Goal: Communication & Community: Ask a question

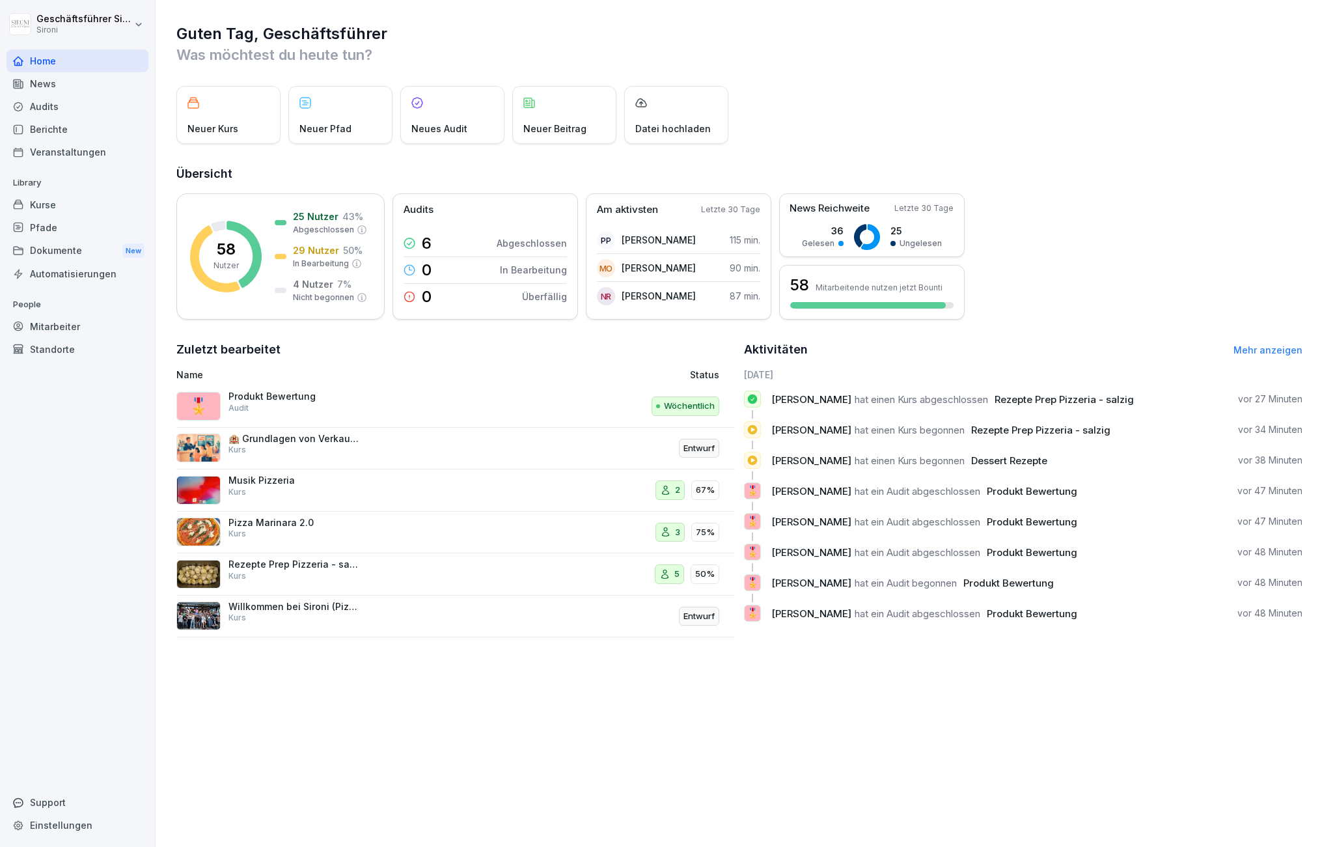
click at [264, 391] on p "Produkt Bewertung" at bounding box center [294, 397] width 130 height 12
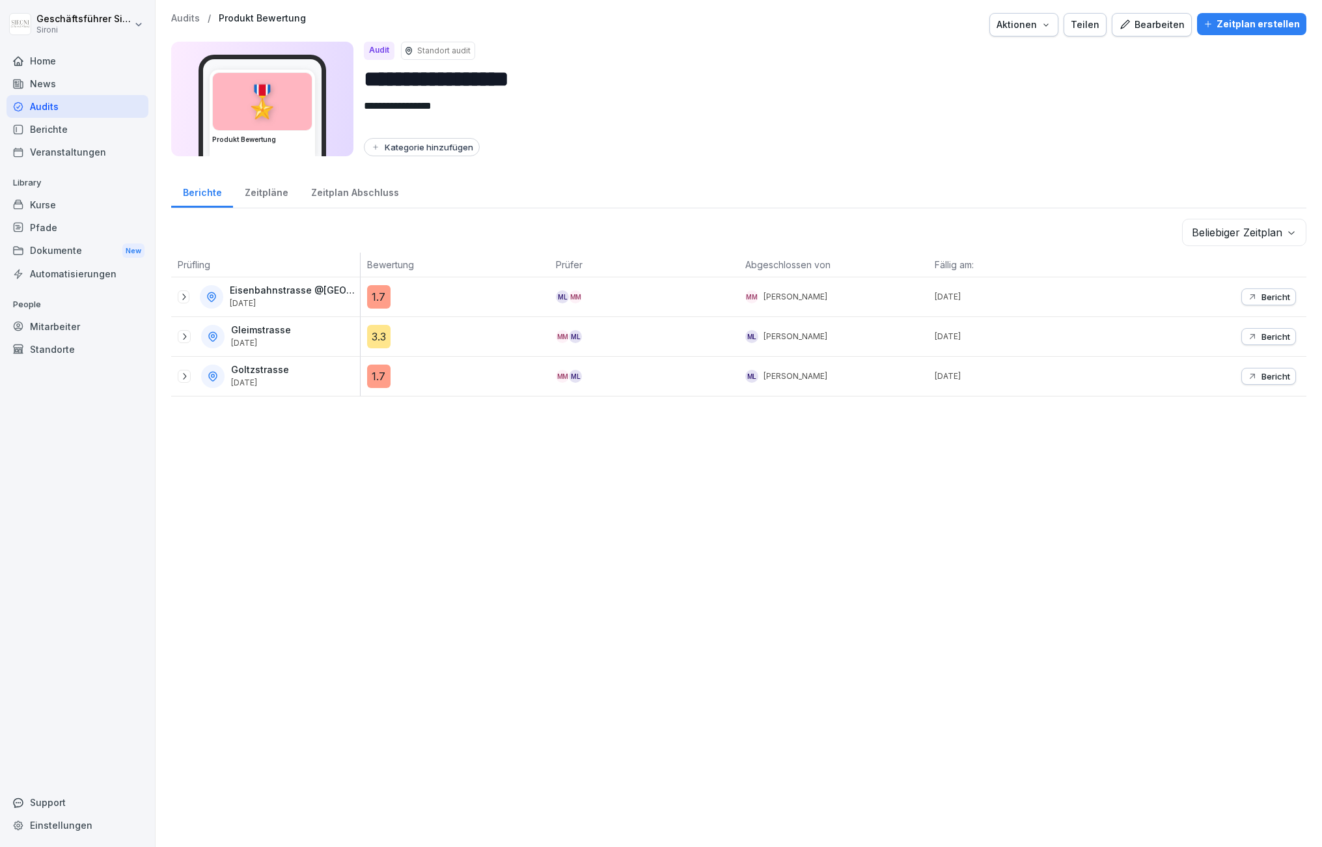
click at [267, 193] on div "Zeitpläne" at bounding box center [266, 191] width 66 height 33
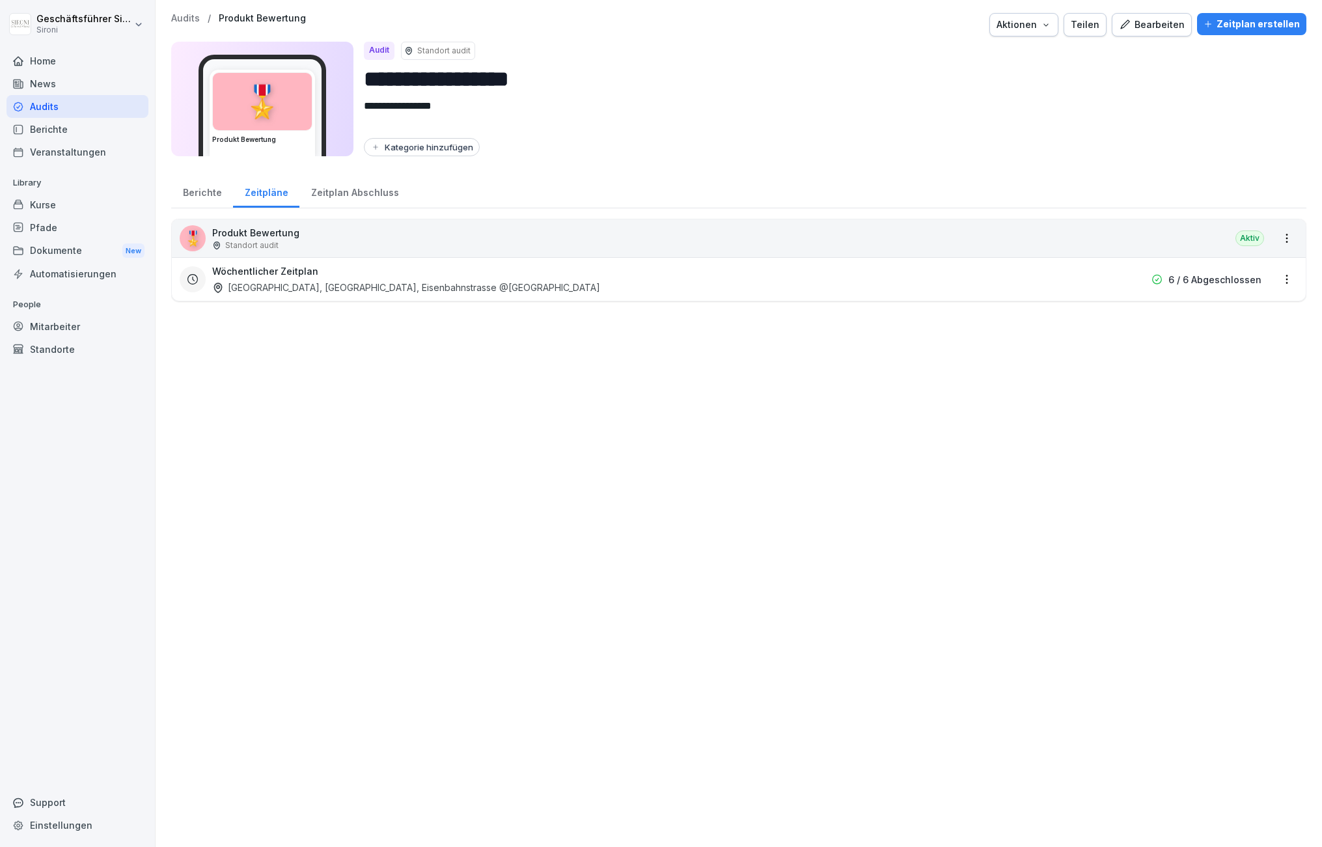
click at [197, 188] on div "Berichte" at bounding box center [202, 191] width 62 height 33
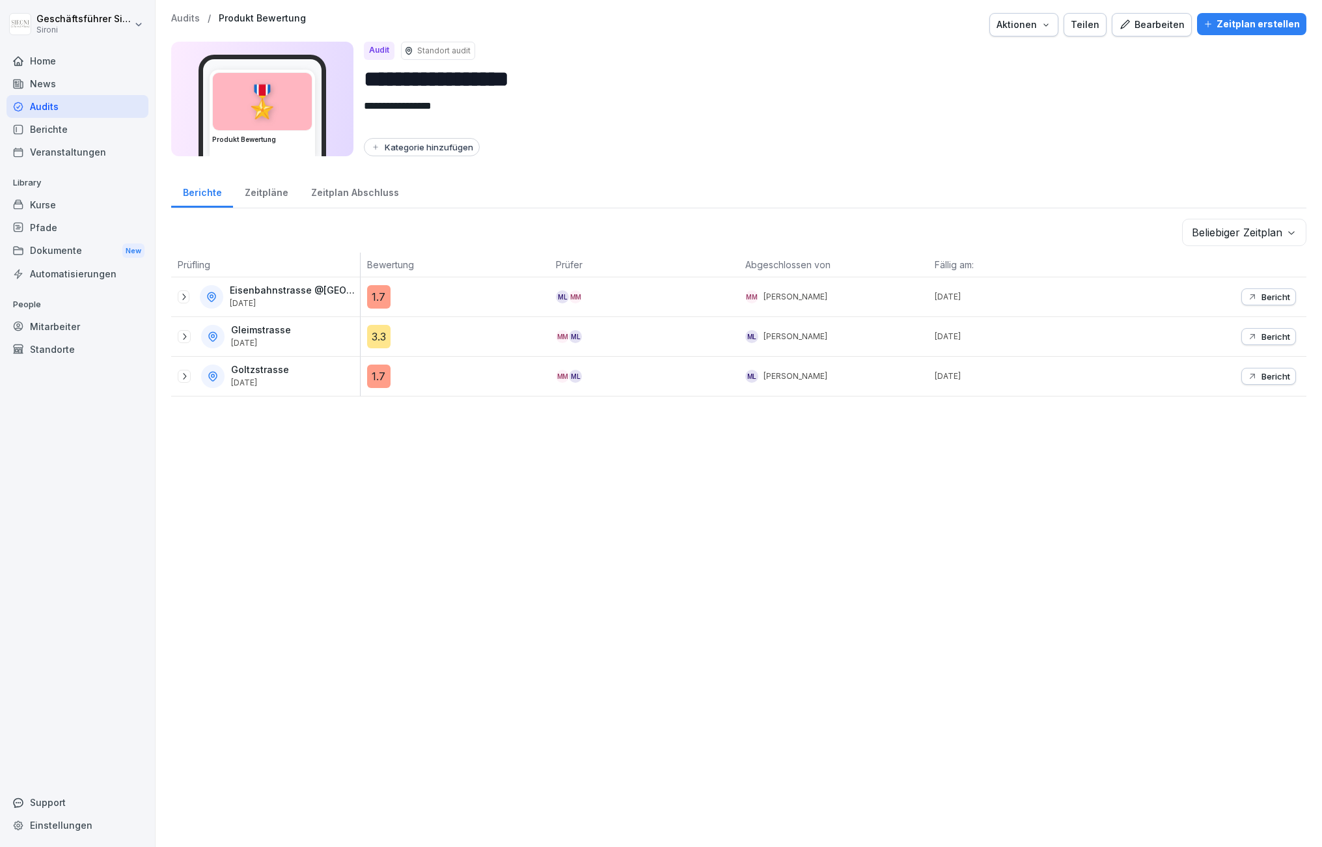
click at [255, 198] on div "Zeitpläne" at bounding box center [266, 191] width 66 height 33
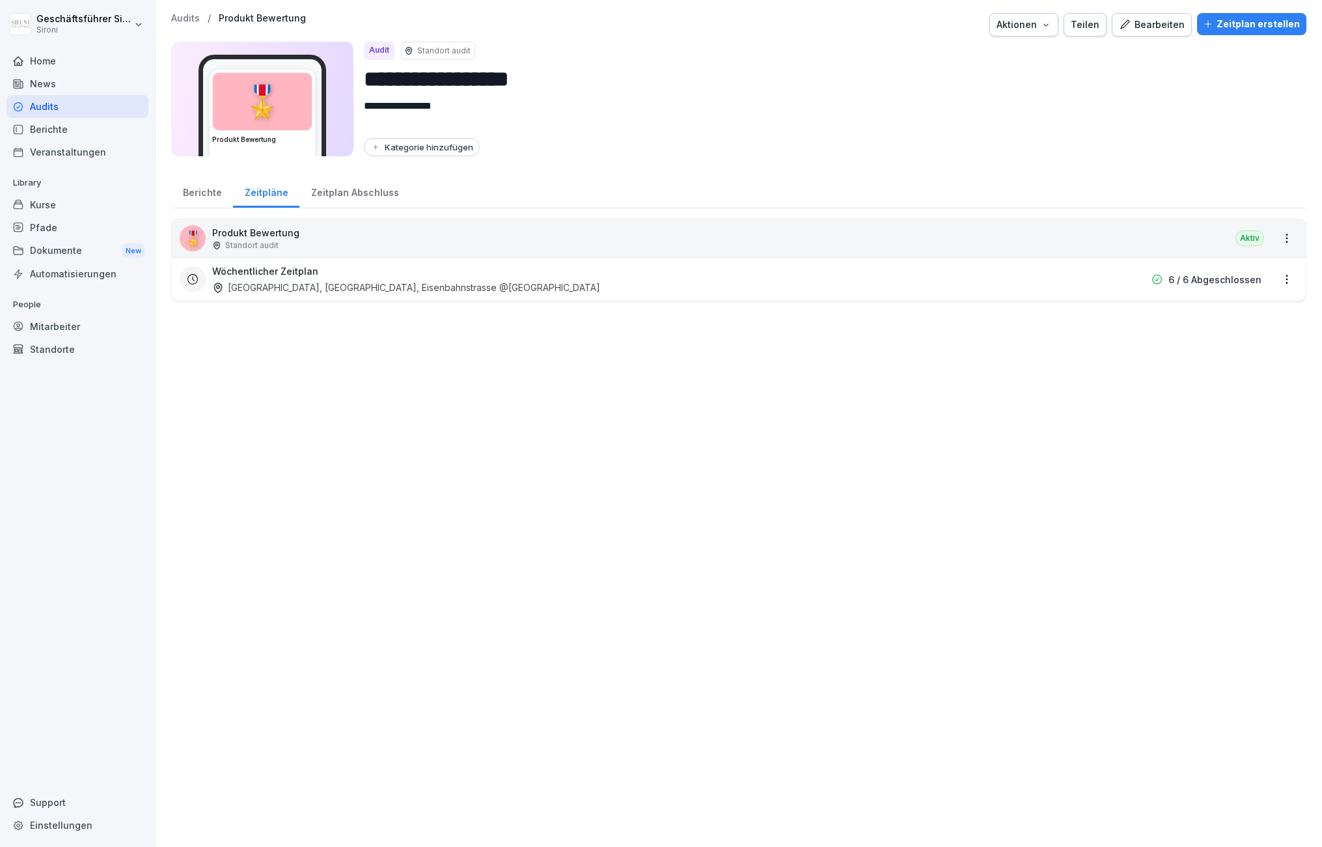
click at [175, 191] on div "Berichte" at bounding box center [202, 191] width 62 height 33
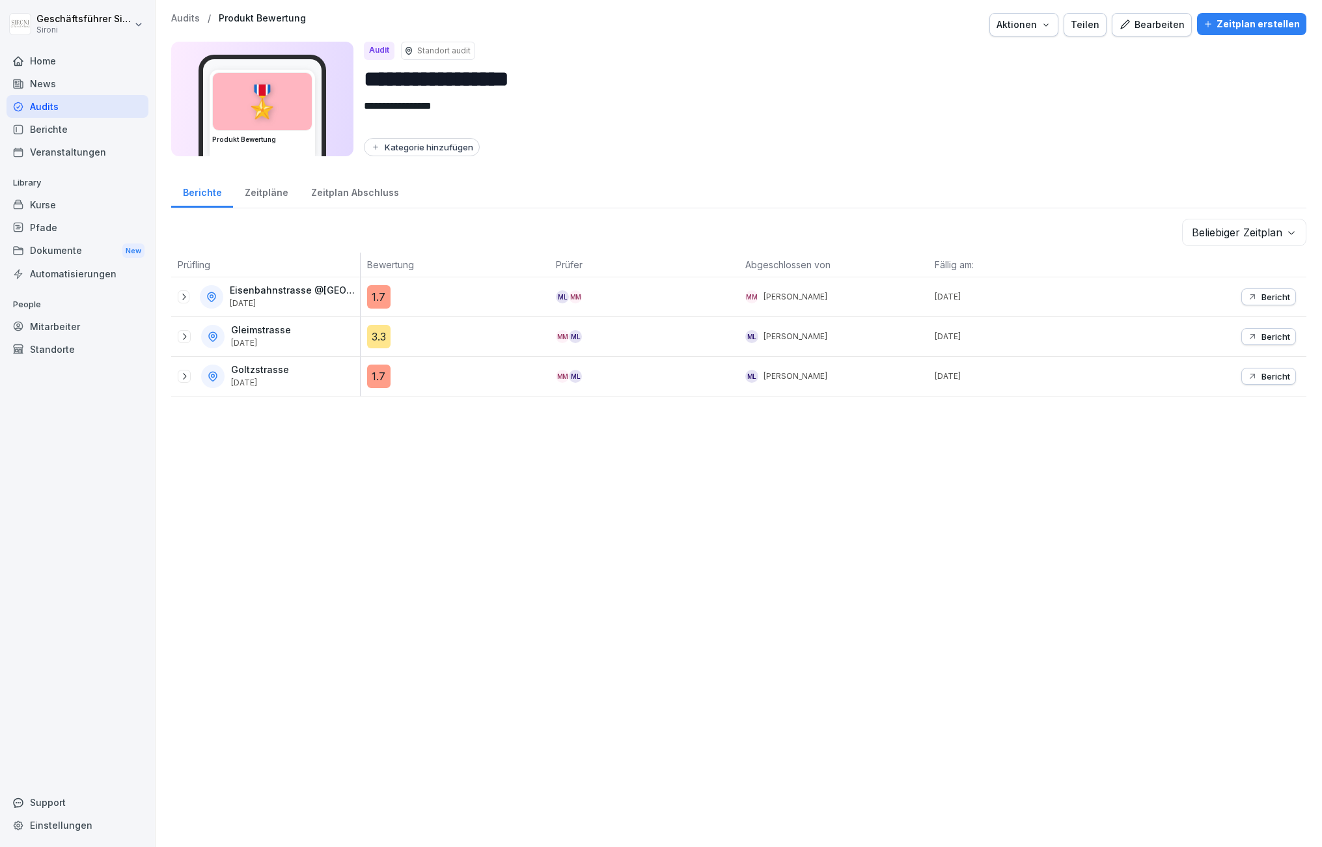
click at [263, 193] on div "Zeitpläne" at bounding box center [266, 191] width 66 height 33
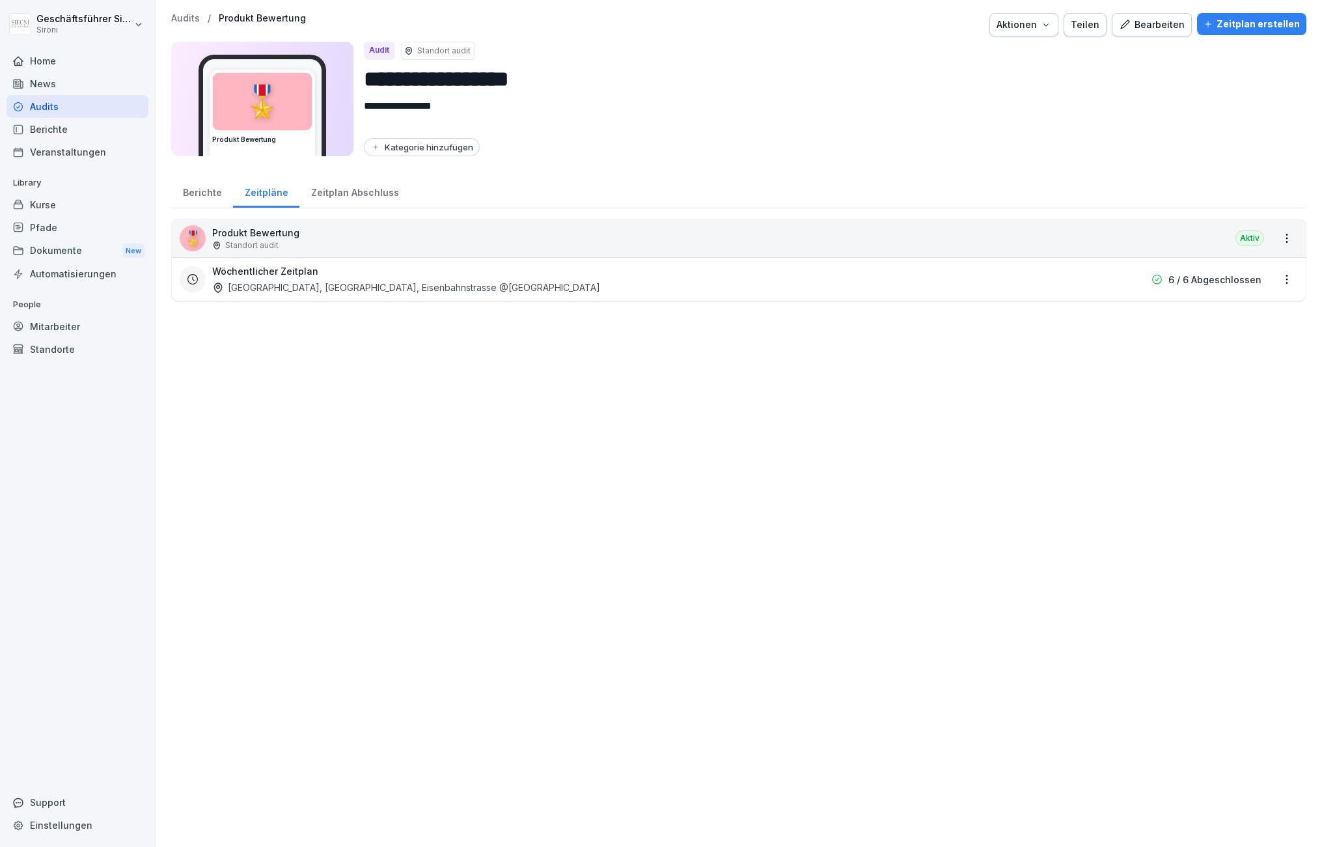
click at [266, 240] on p "Standort audit" at bounding box center [251, 246] width 53 height 12
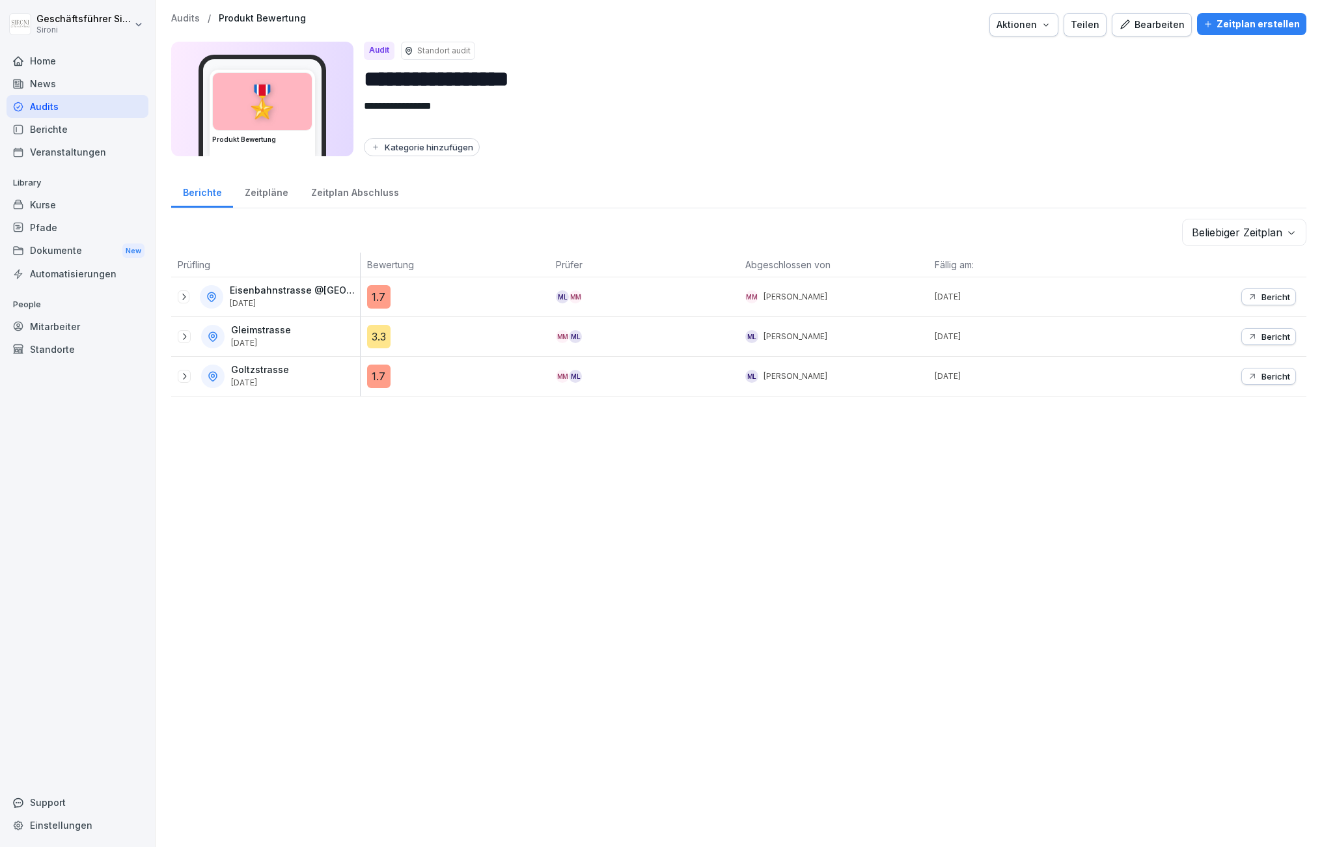
click at [261, 199] on div "Zeitpläne" at bounding box center [266, 191] width 66 height 33
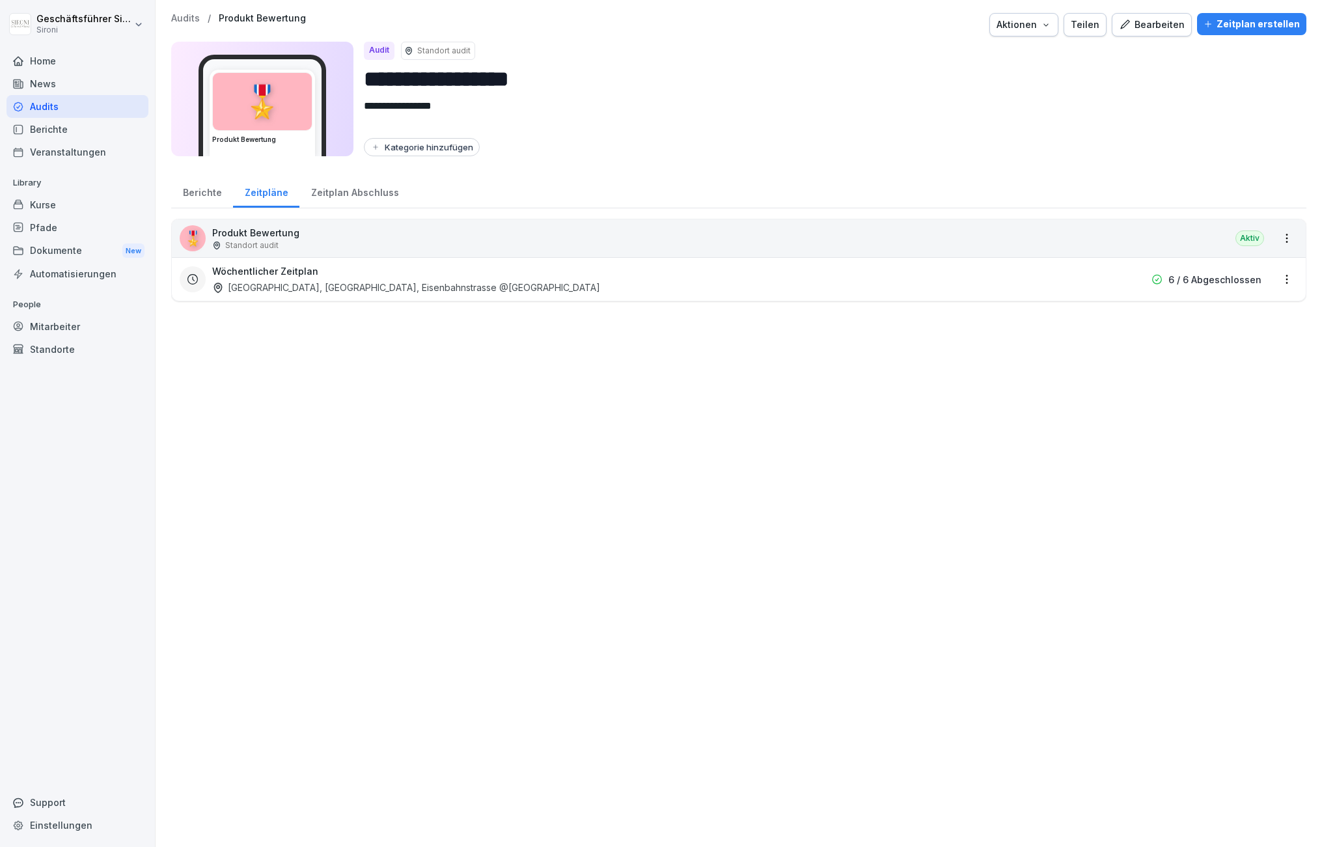
click at [1154, 29] on div "Bearbeiten" at bounding box center [1152, 25] width 66 height 14
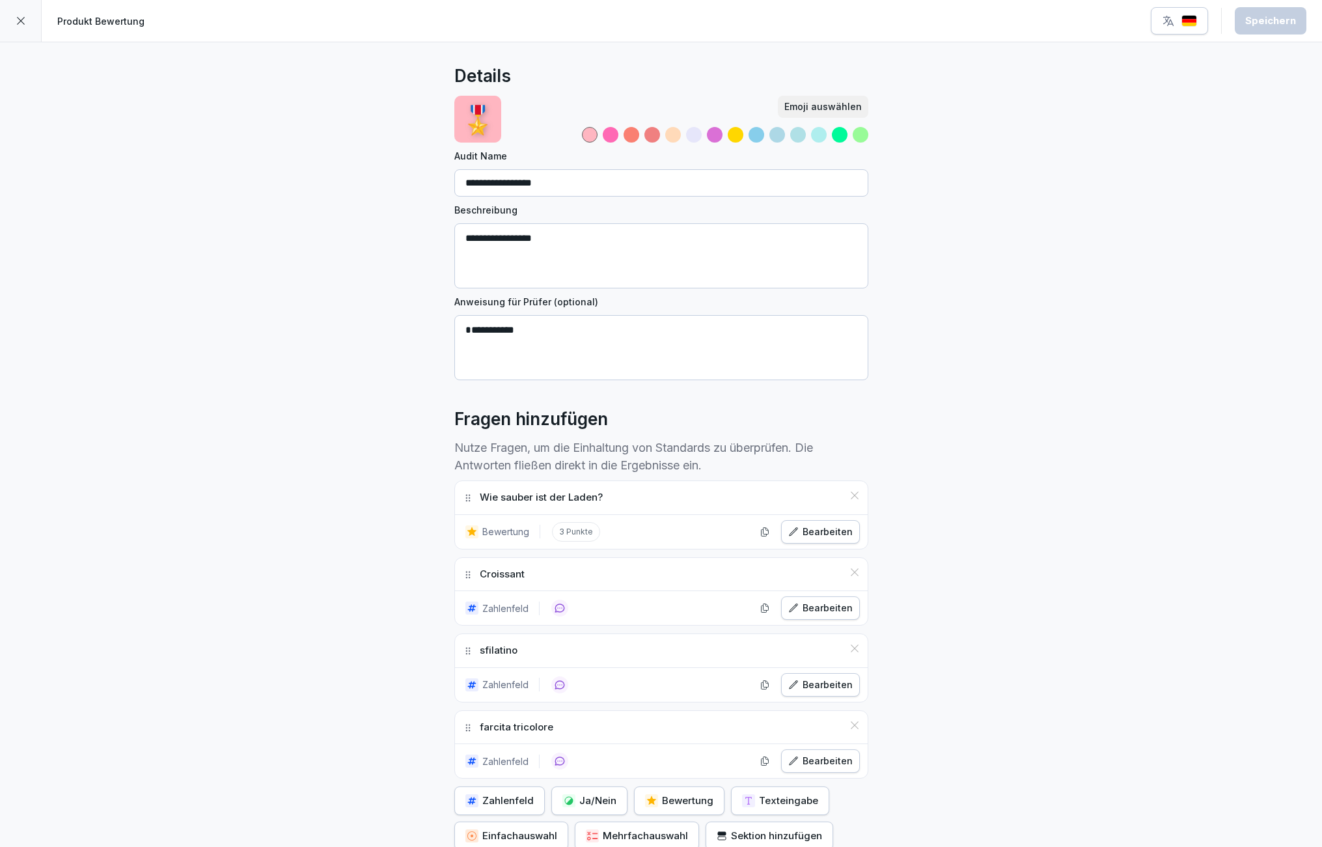
scroll to position [133, 0]
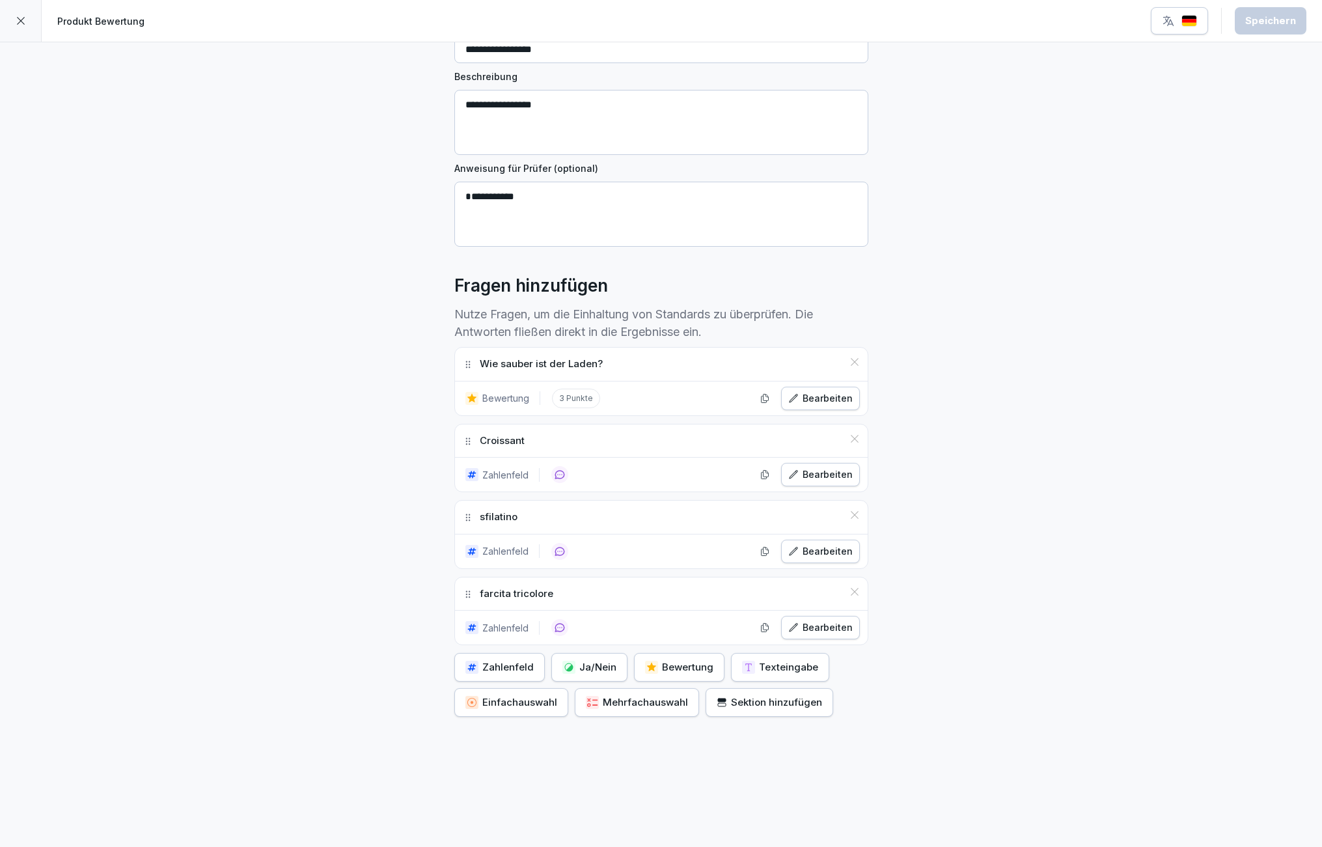
click at [24, 16] on icon at bounding box center [21, 21] width 10 height 10
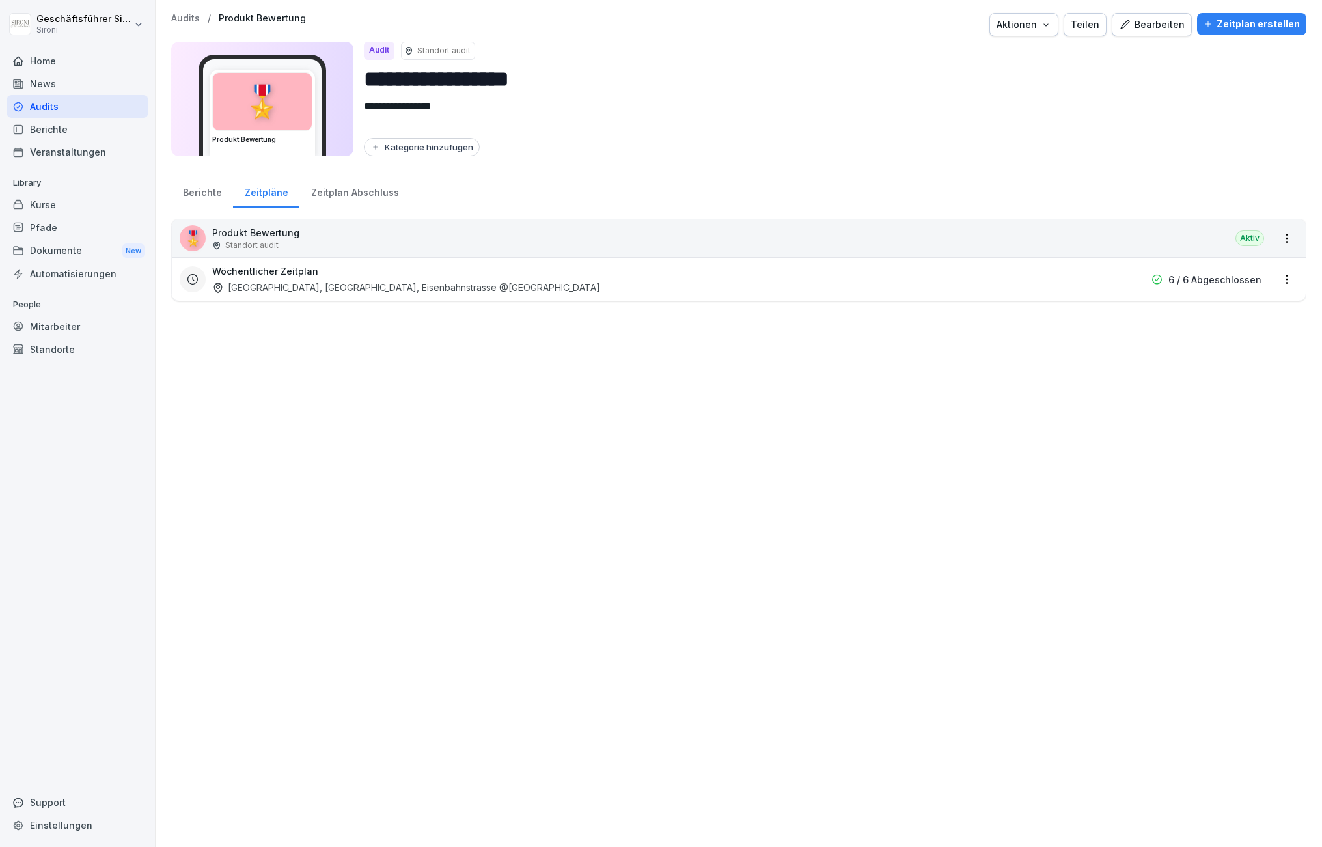
click at [387, 293] on div "[GEOGRAPHIC_DATA], [GEOGRAPHIC_DATA], Eisenbahnstrasse @[GEOGRAPHIC_DATA]" at bounding box center [406, 288] width 388 height 14
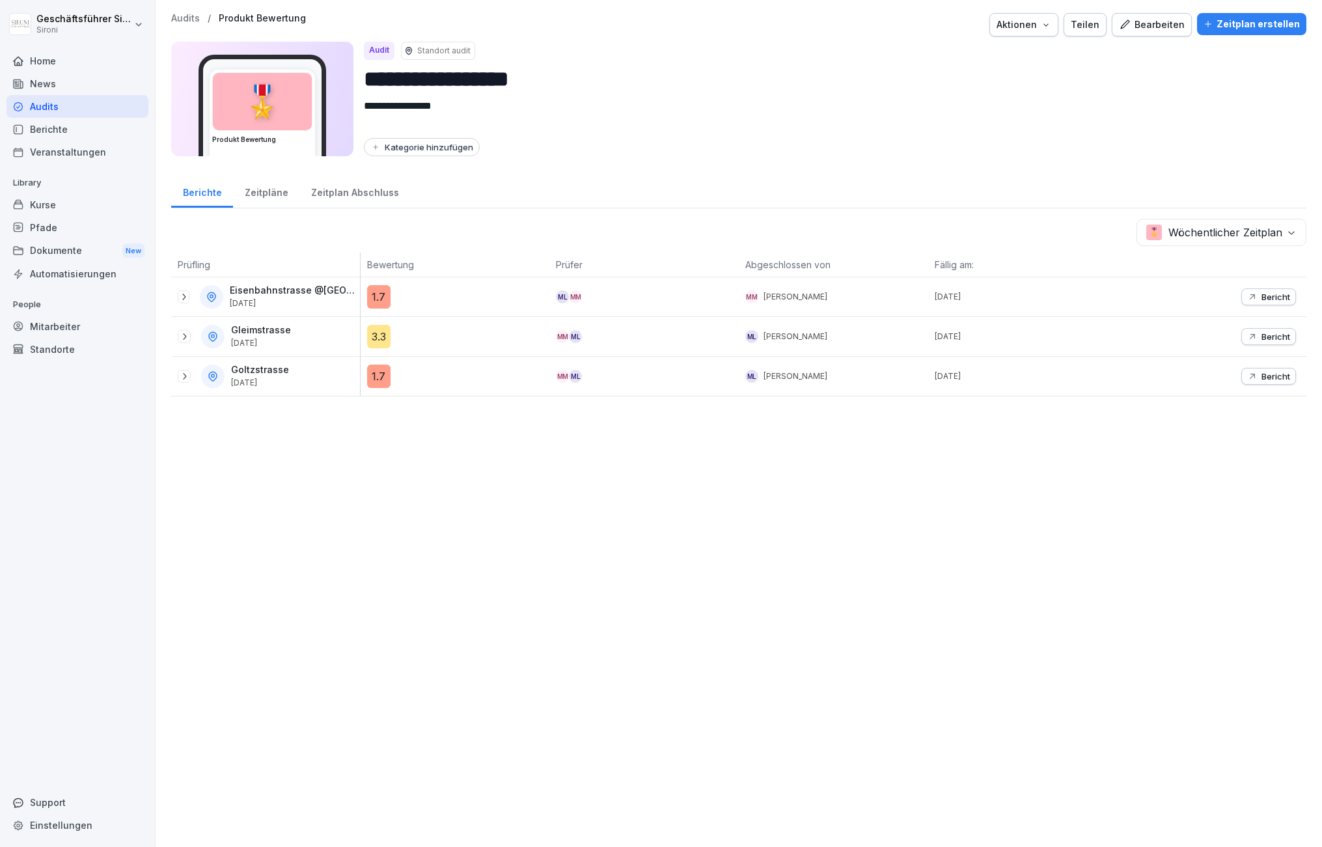
click at [1201, 227] on body "**********" at bounding box center [661, 423] width 1322 height 847
click at [844, 228] on html "**********" at bounding box center [661, 423] width 1322 height 847
click at [1171, 29] on div "Bearbeiten" at bounding box center [1152, 25] width 66 height 14
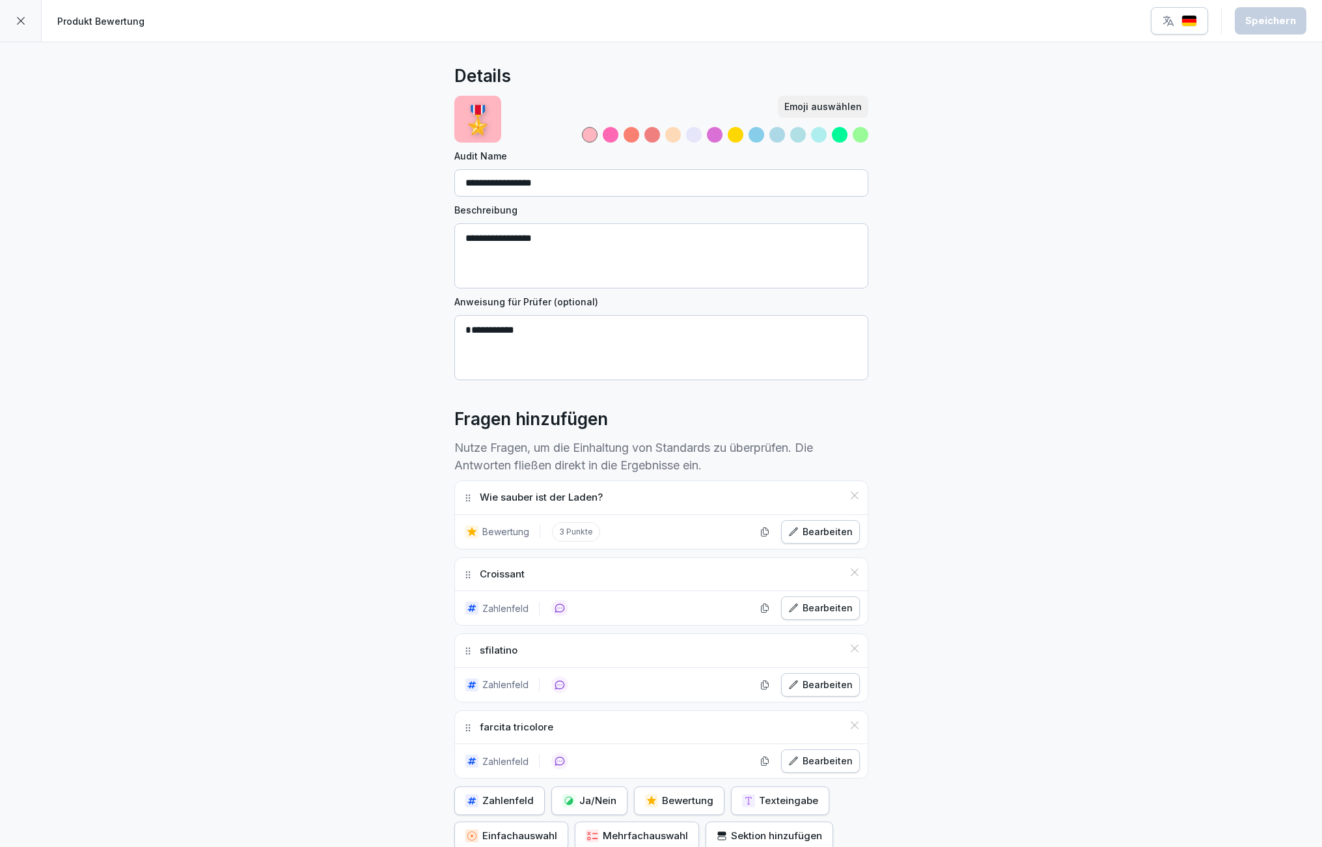
scroll to position [133, 0]
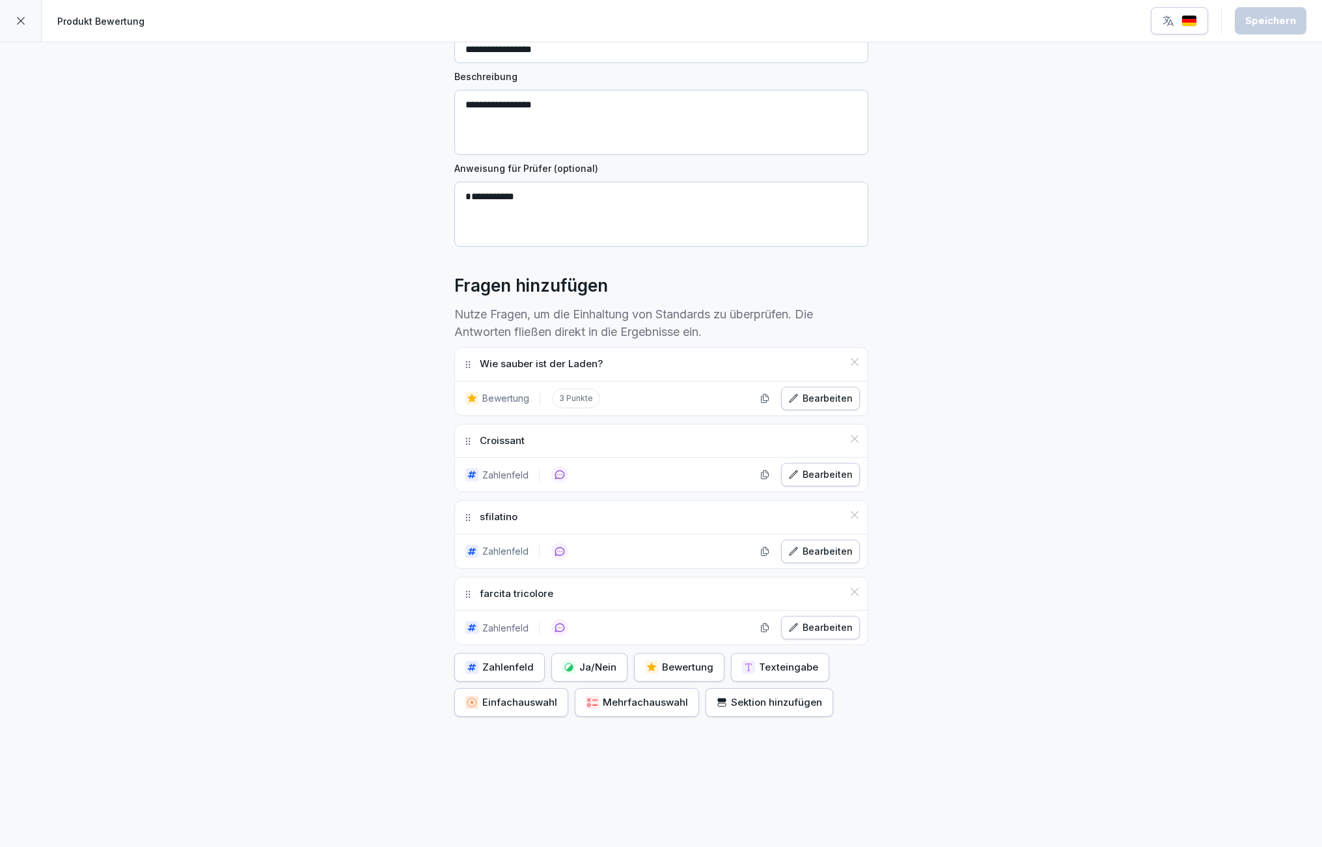
click at [27, 26] on div at bounding box center [21, 21] width 42 height 42
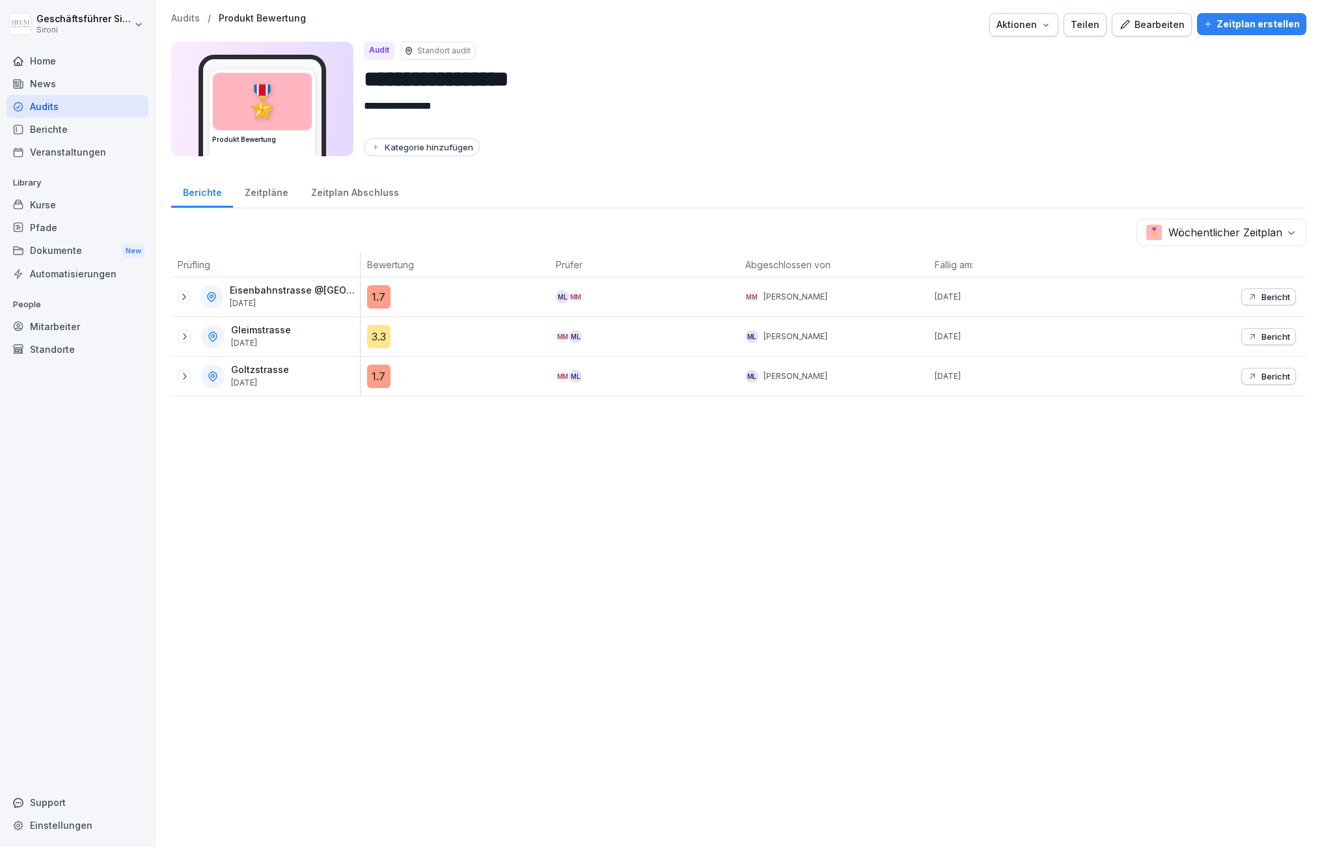
click at [183, 298] on icon at bounding box center [183, 297] width 10 height 10
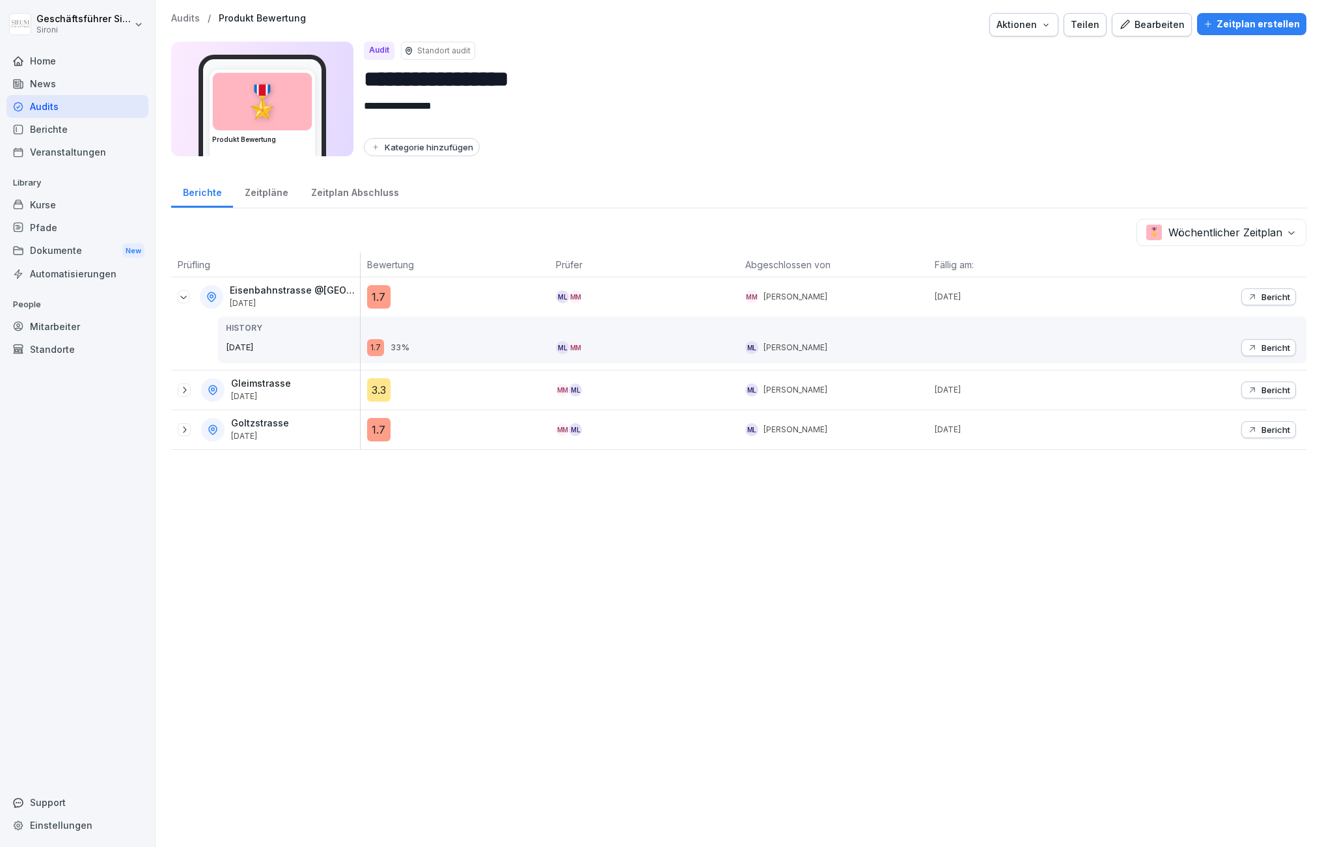
click at [251, 336] on div "HISTORY [DATE]" at bounding box center [289, 339] width 142 height 47
click at [258, 193] on div "Zeitpläne" at bounding box center [266, 191] width 66 height 33
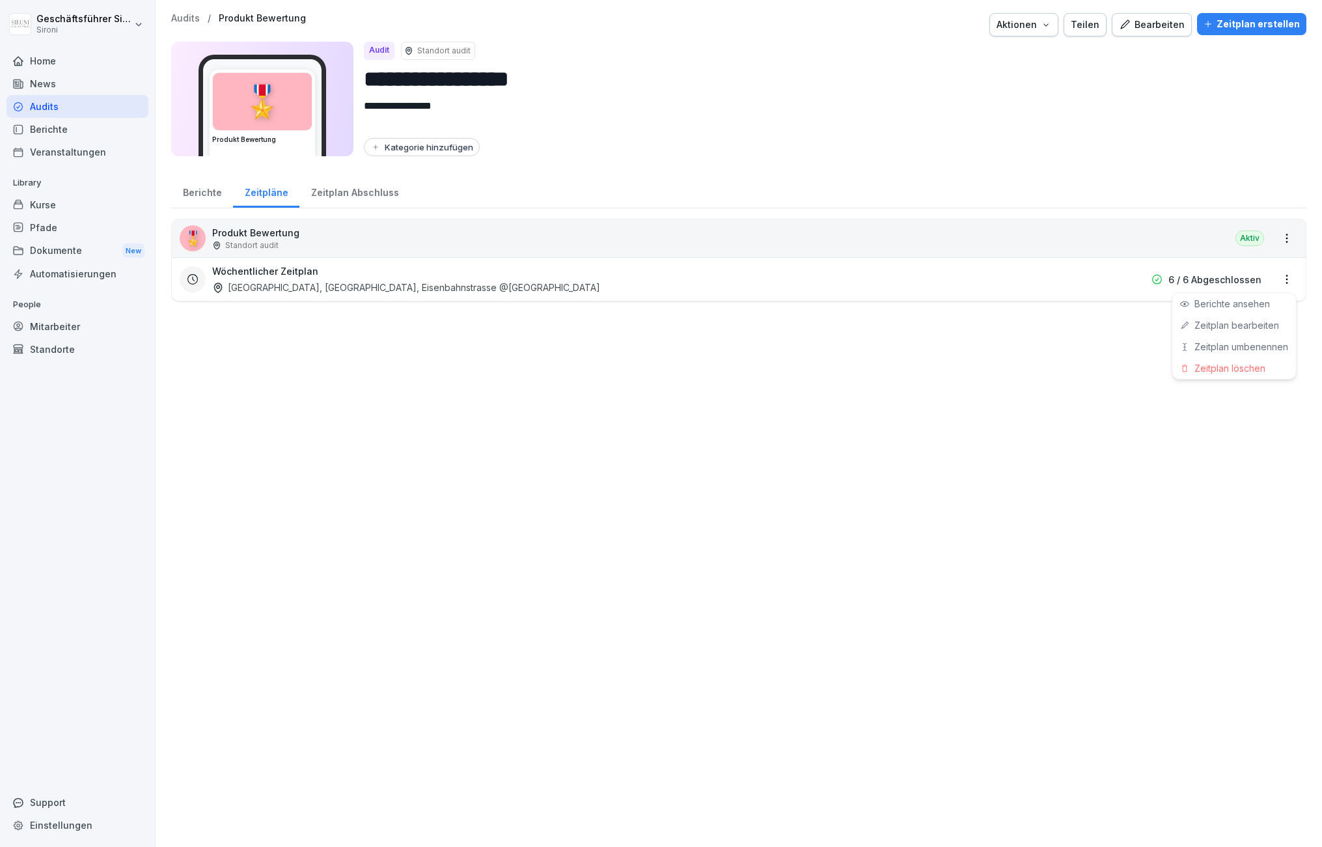
click at [1297, 279] on html "**********" at bounding box center [661, 423] width 1322 height 847
click at [0, 0] on link "Zeitplan bearbeiten" at bounding box center [0, 0] width 0 height 0
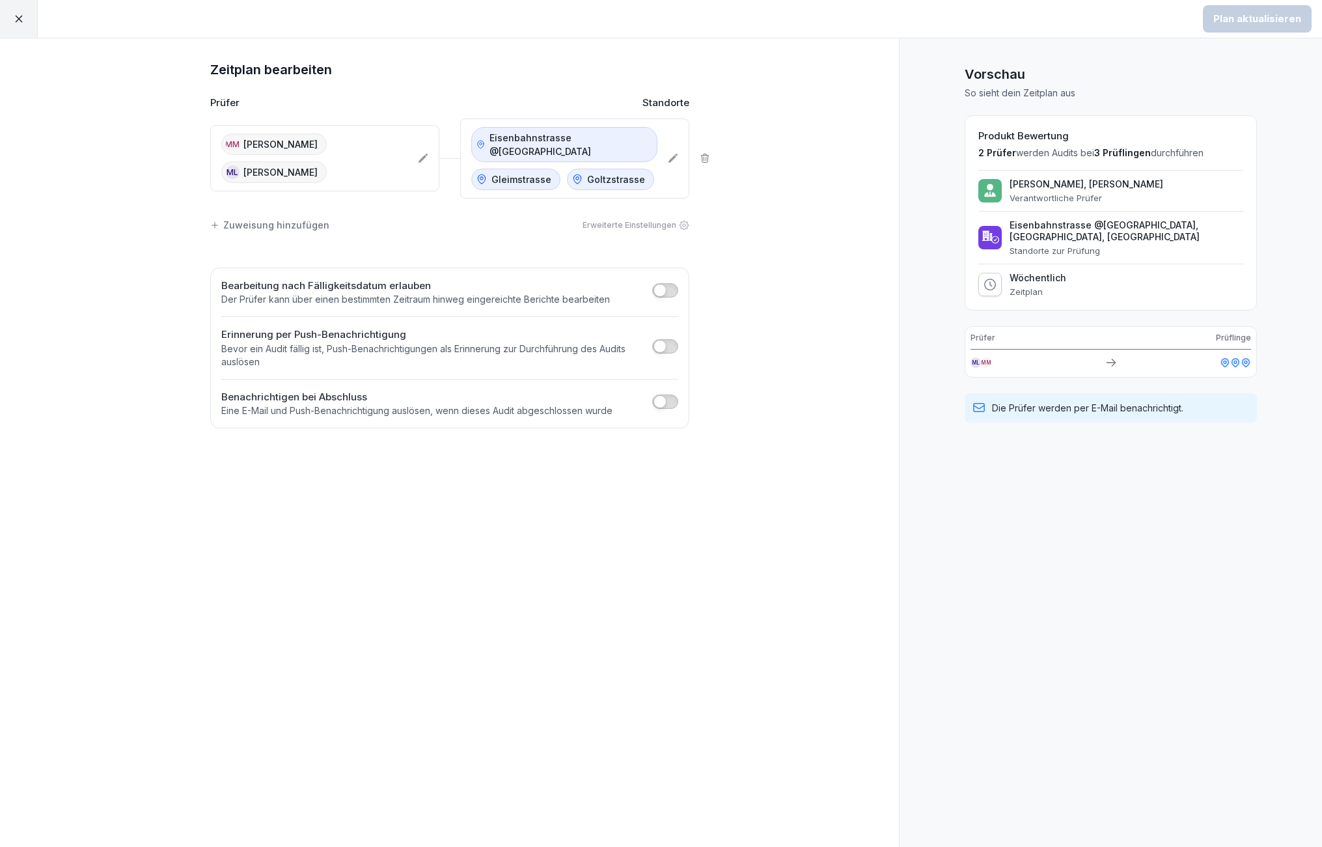
click at [674, 158] on icon at bounding box center [672, 158] width 9 height 9
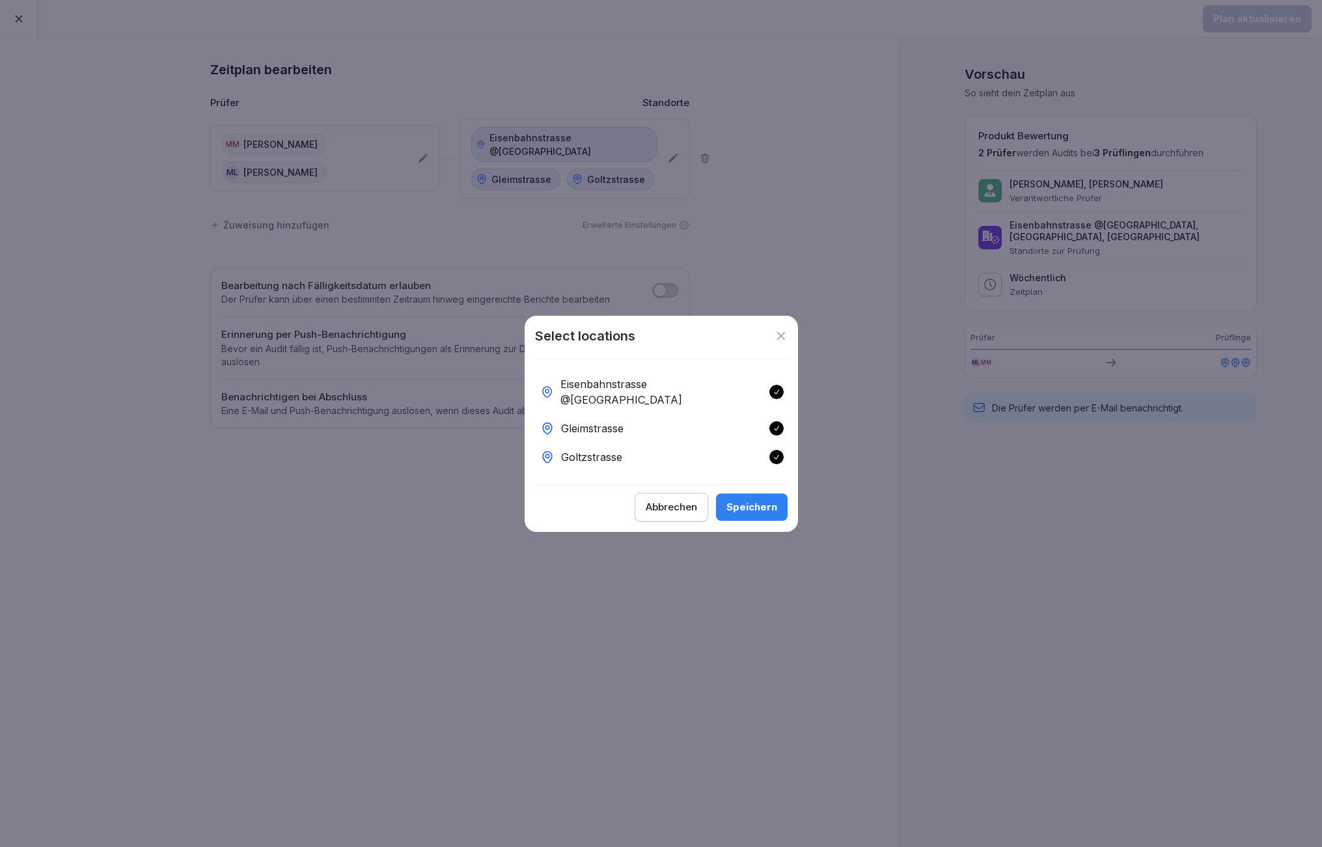
click at [782, 388] on div at bounding box center [777, 392] width 14 height 14
click at [779, 424] on icon at bounding box center [776, 428] width 9 height 9
click at [778, 453] on icon at bounding box center [776, 457] width 9 height 9
click at [681, 500] on div "Abbrechen" at bounding box center [671, 507] width 51 height 14
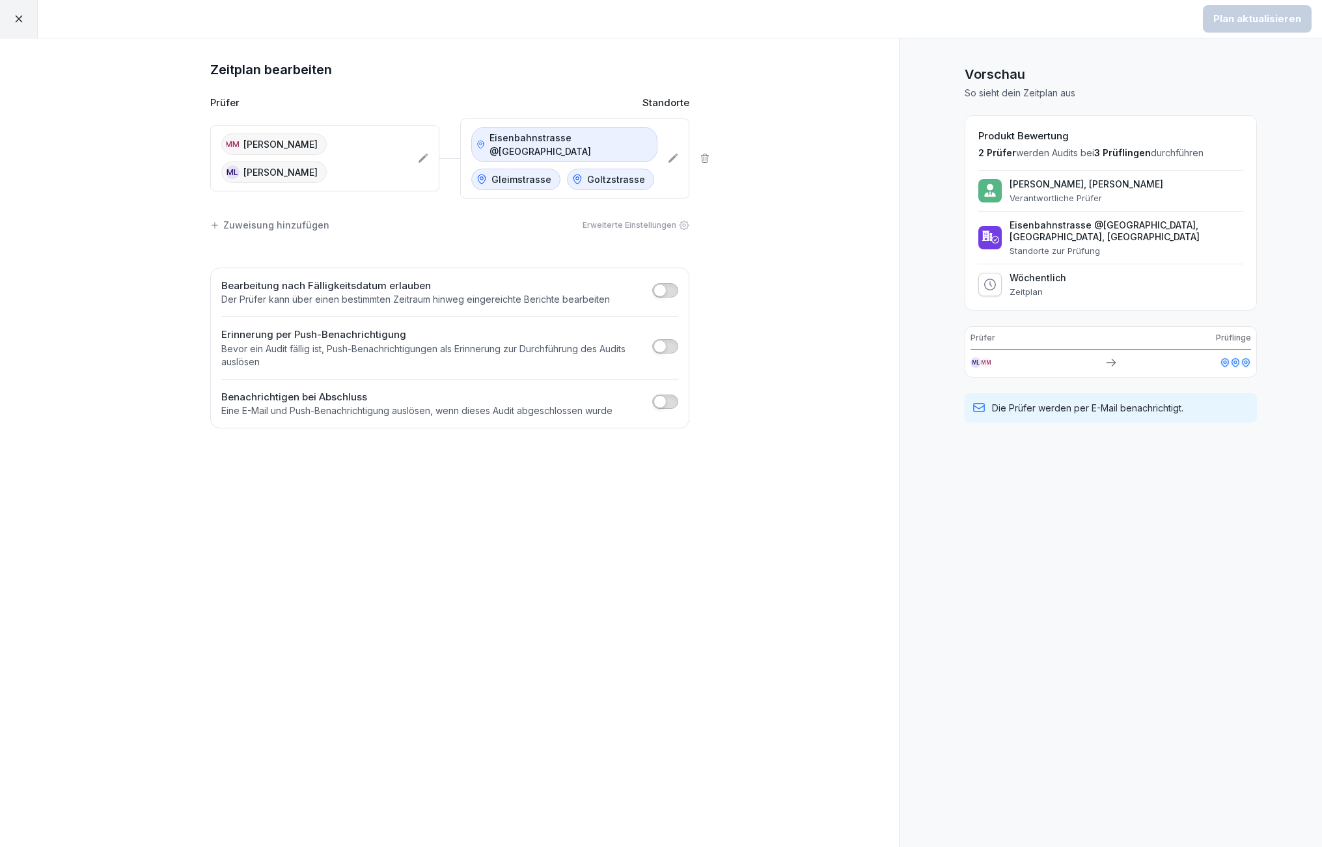
click at [17, 13] on icon at bounding box center [19, 19] width 12 height 12
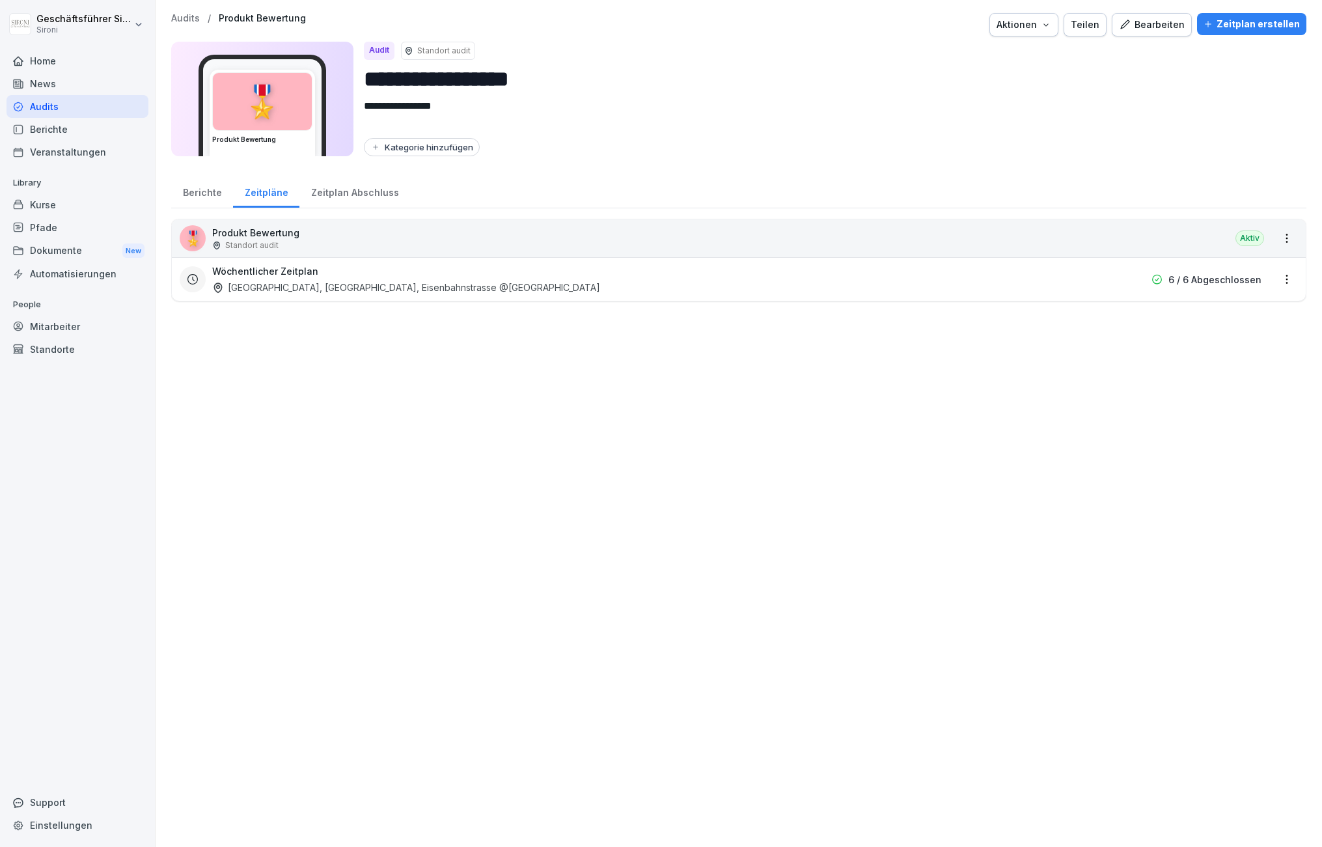
click at [1284, 277] on html "**********" at bounding box center [661, 423] width 1322 height 847
click at [0, 0] on link "Zeitplan bearbeiten" at bounding box center [0, 0] width 0 height 0
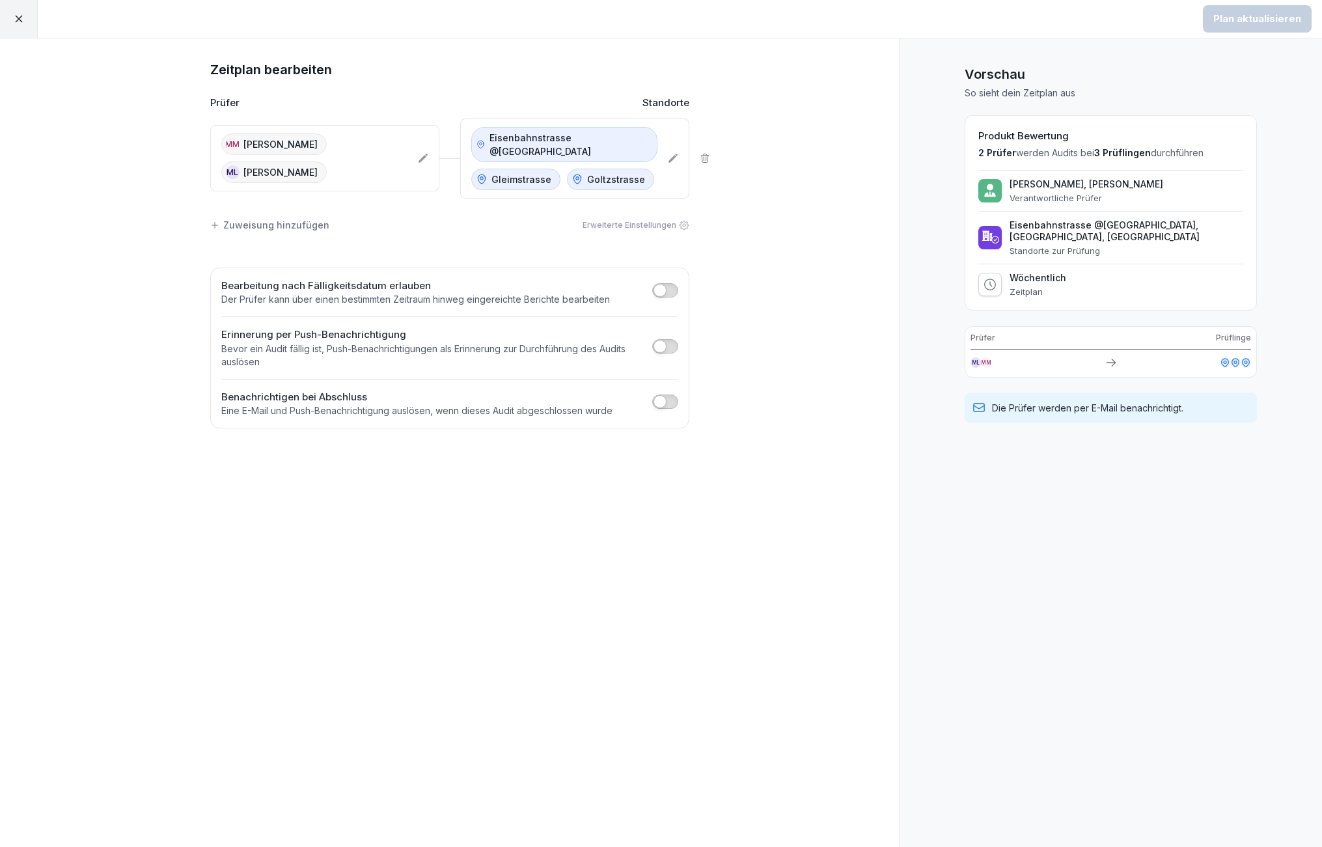
click at [227, 221] on div "Zuweisung hinzufügen" at bounding box center [269, 225] width 119 height 14
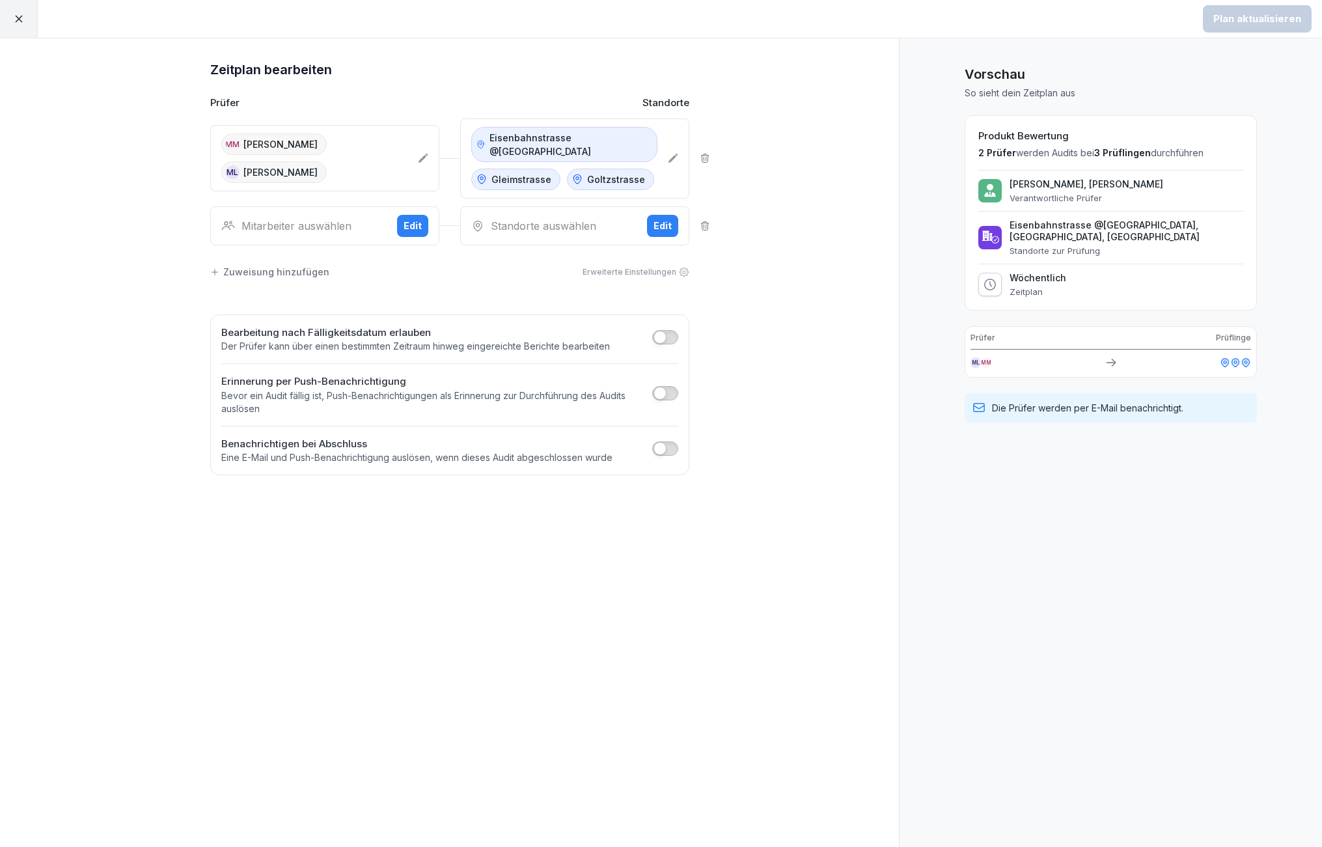
click at [291, 223] on div "Mitarbeiter auswählen" at bounding box center [303, 226] width 165 height 16
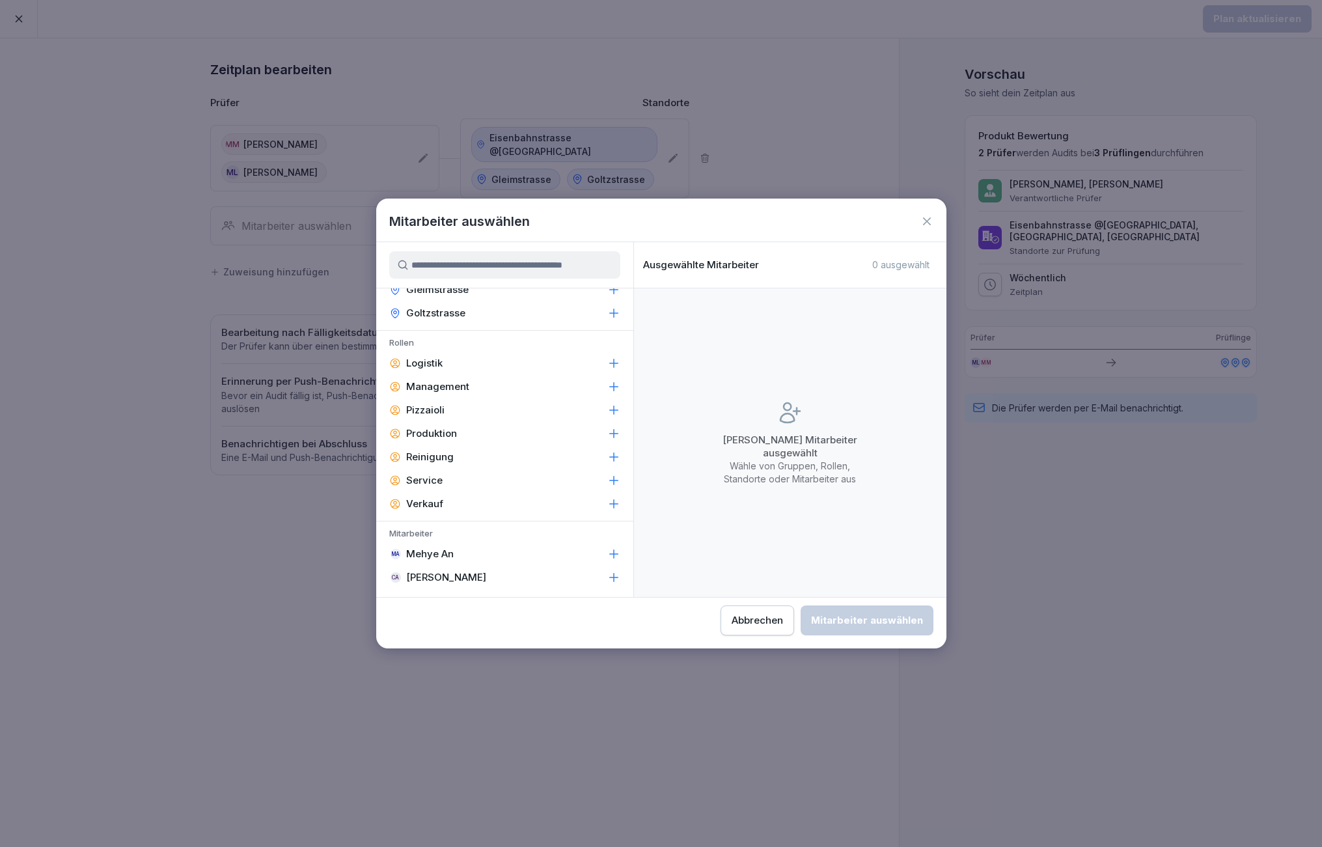
scroll to position [130, 0]
click at [926, 217] on icon at bounding box center [927, 221] width 13 height 13
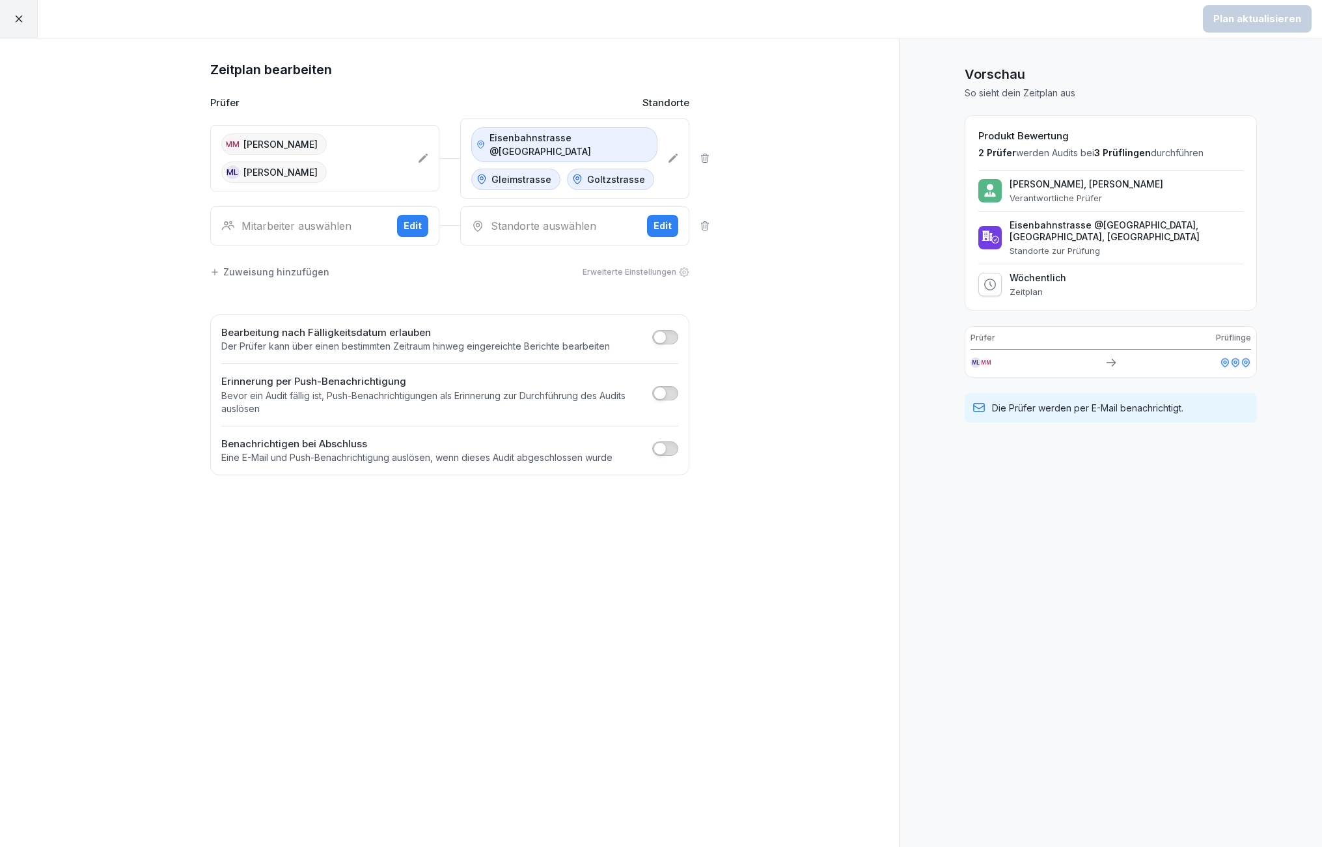
click at [18, 13] on icon at bounding box center [19, 19] width 12 height 12
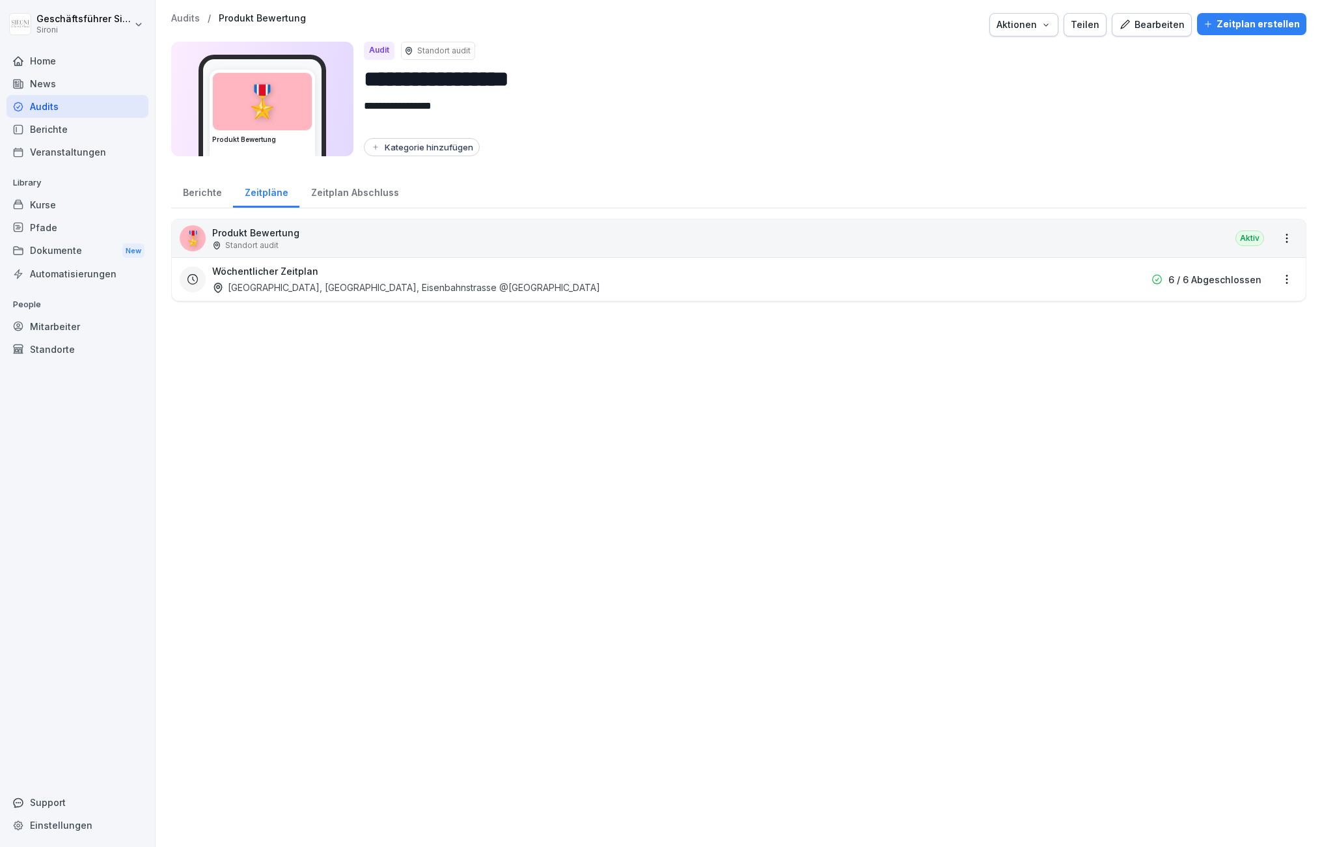
click at [197, 189] on div "Berichte" at bounding box center [202, 191] width 62 height 33
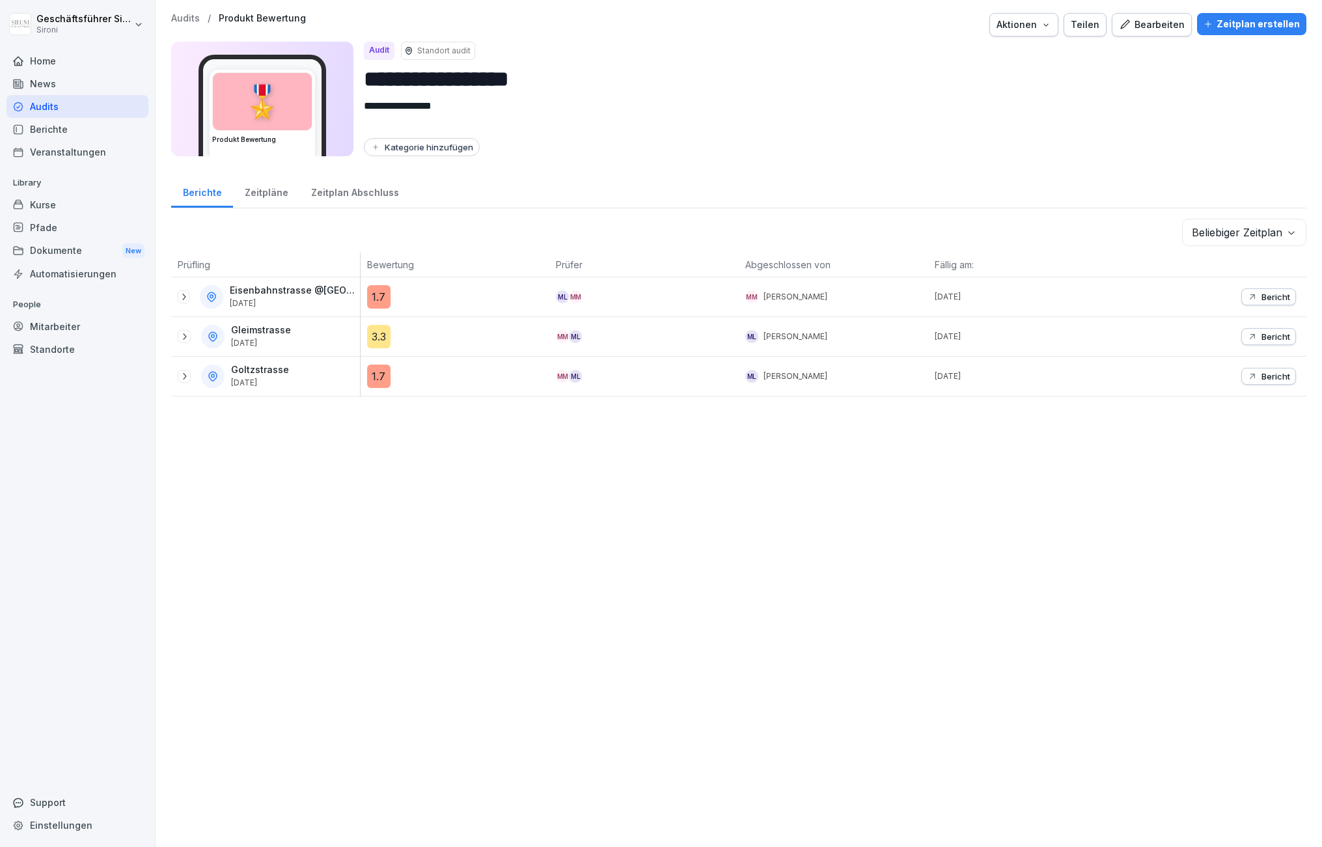
click at [1279, 292] on p "Bericht" at bounding box center [1276, 297] width 29 height 10
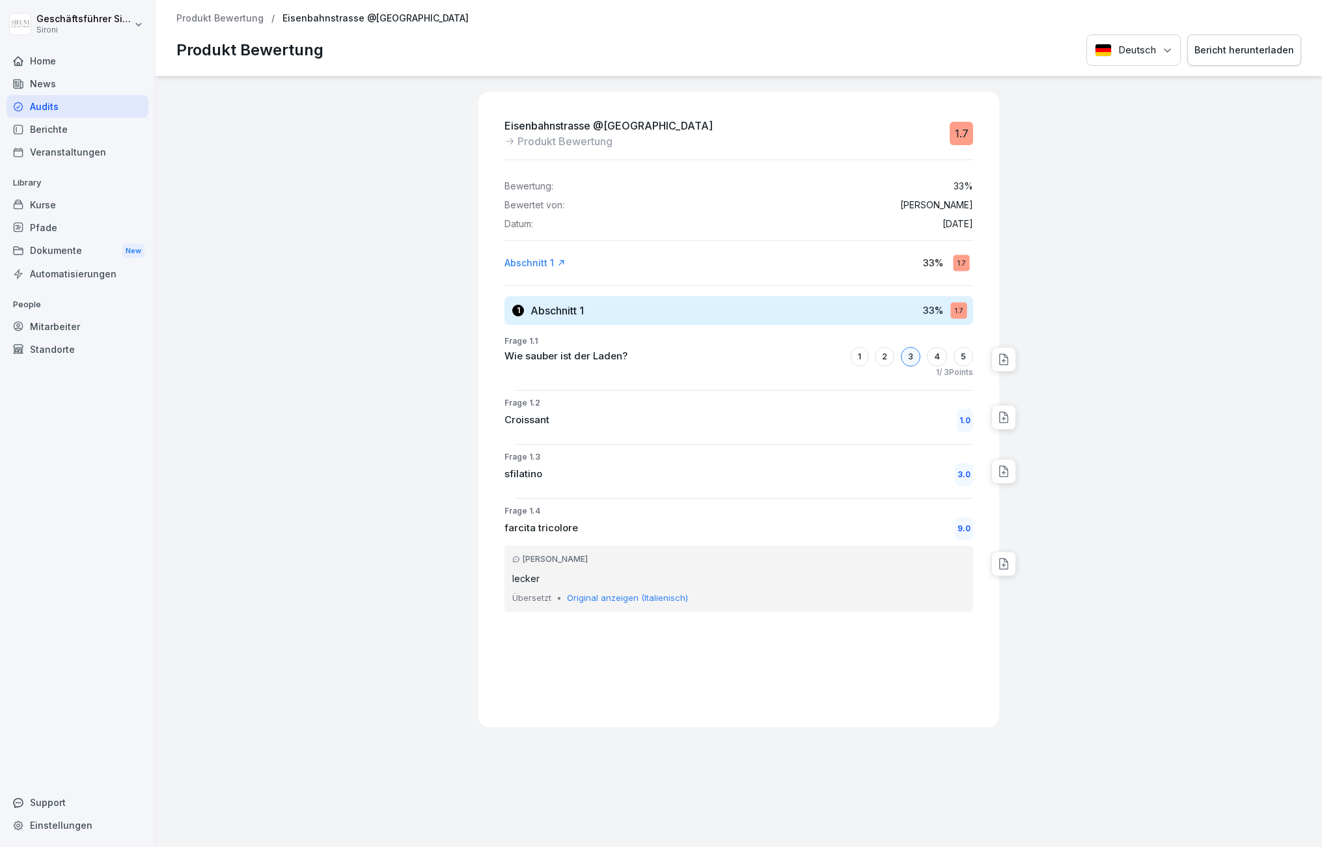
click at [200, 18] on p "Produkt Bewertung" at bounding box center [219, 18] width 87 height 11
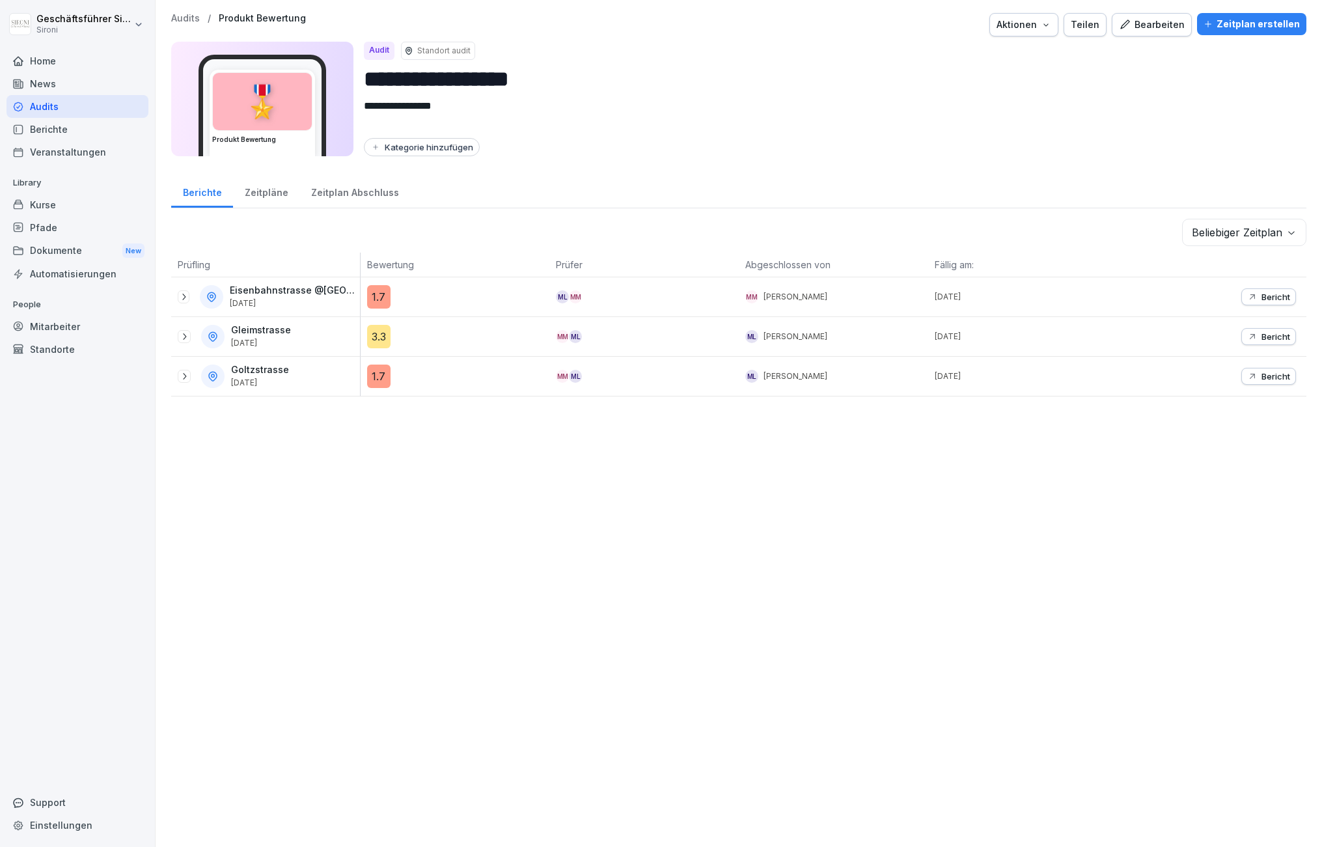
click at [1264, 297] on p "Bericht" at bounding box center [1276, 297] width 29 height 10
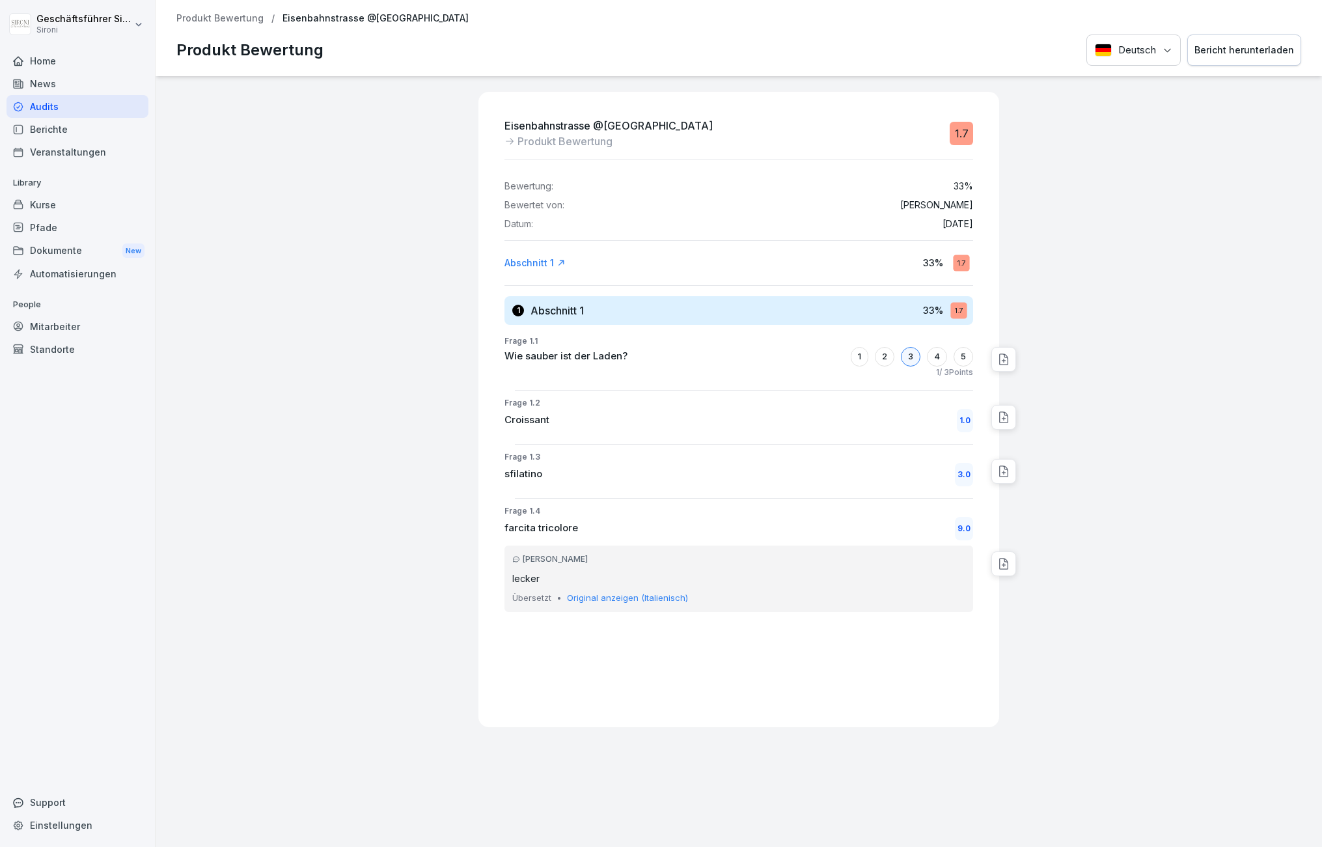
click at [645, 313] on div "1 Abschnitt 1 33 % 1.7" at bounding box center [739, 310] width 469 height 29
click at [206, 18] on p "Produkt Bewertung" at bounding box center [219, 18] width 87 height 11
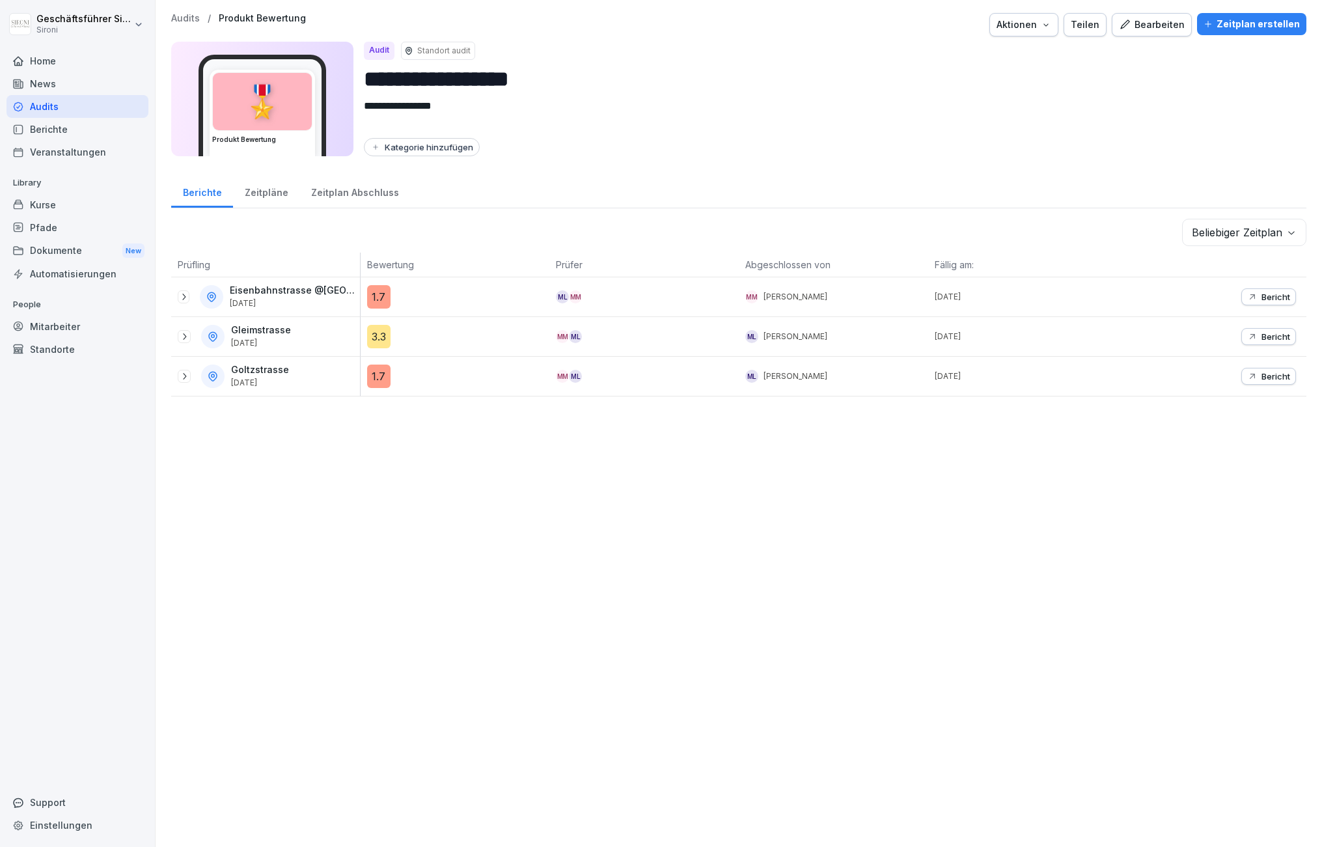
click at [183, 303] on div at bounding box center [184, 296] width 12 height 13
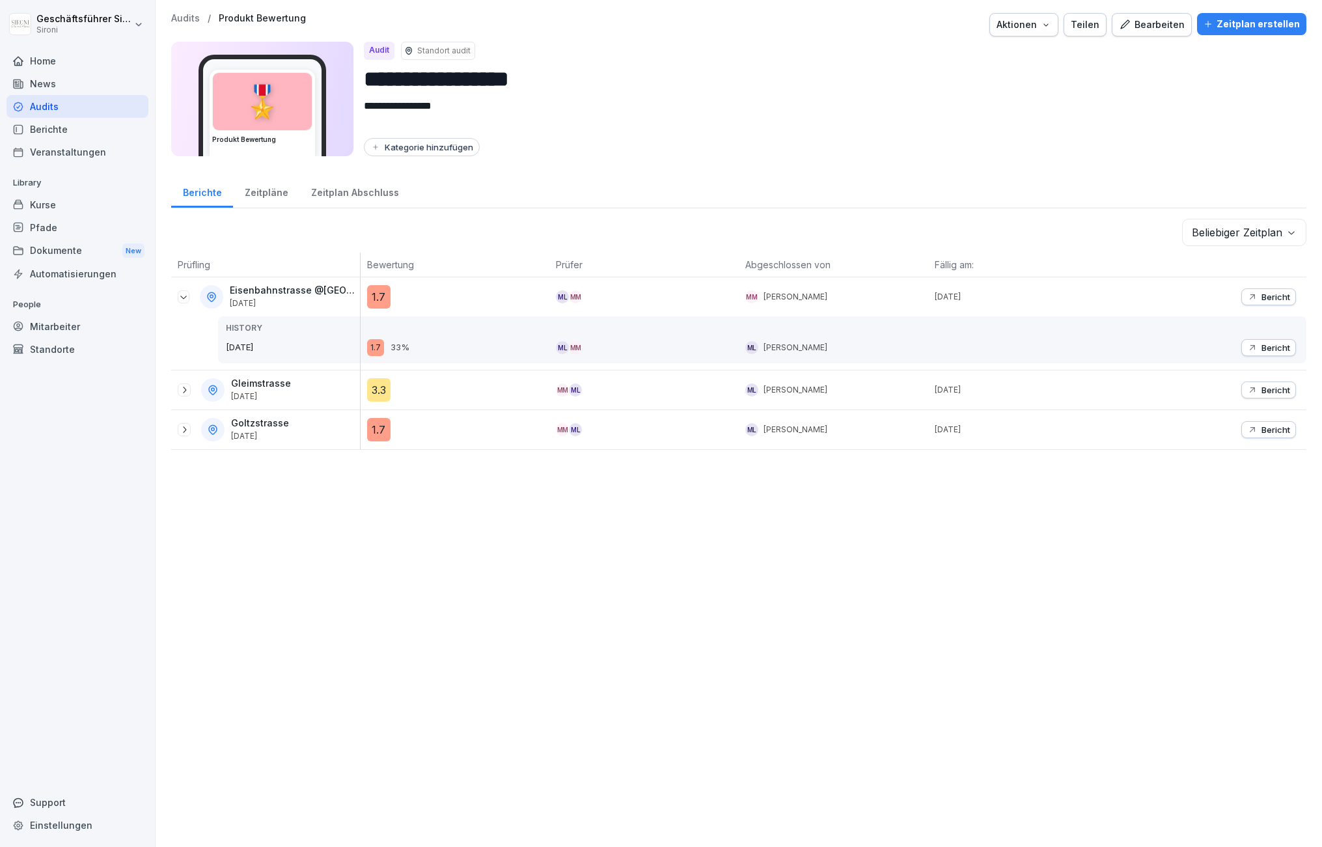
click at [182, 393] on icon at bounding box center [184, 390] width 10 height 10
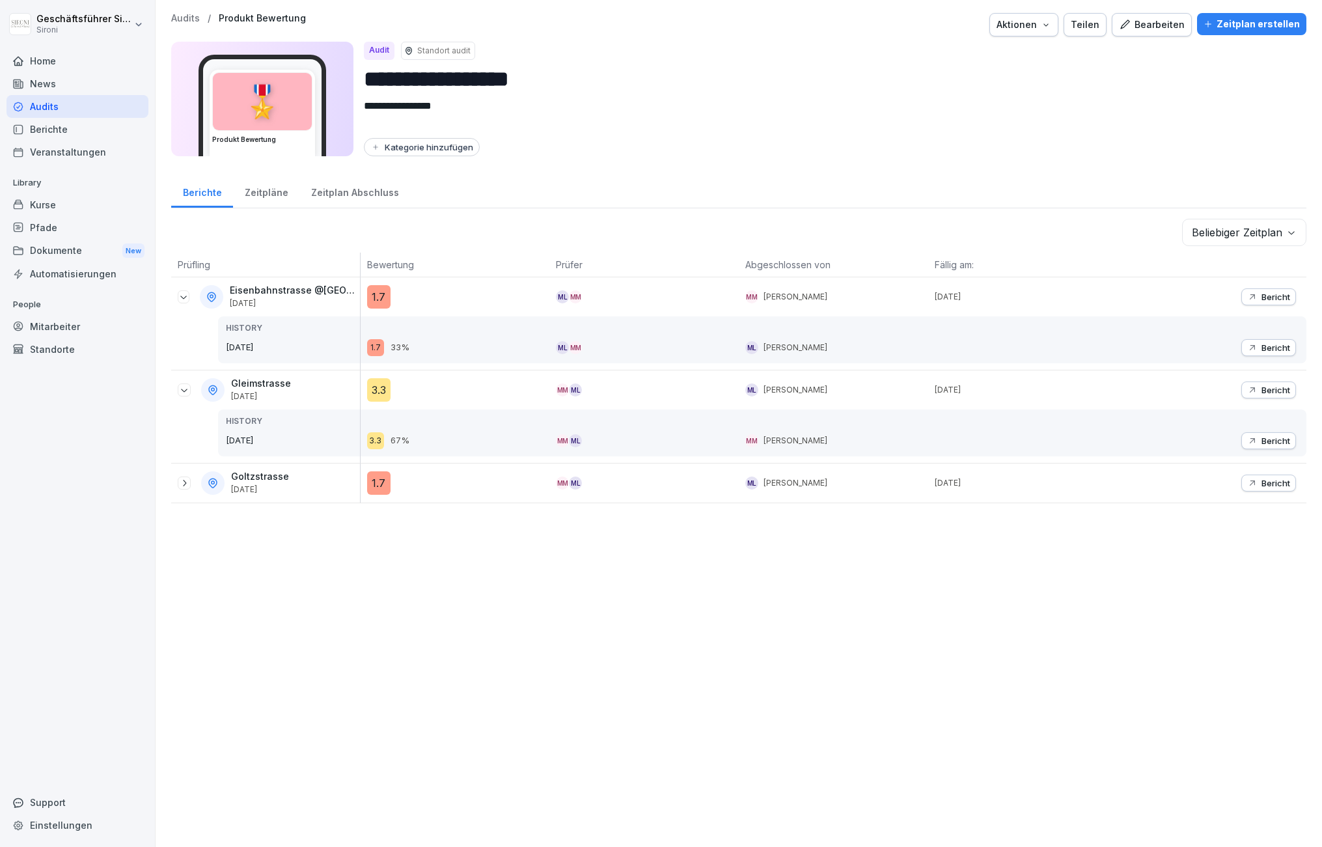
click at [45, 212] on div "Kurse" at bounding box center [78, 204] width 142 height 23
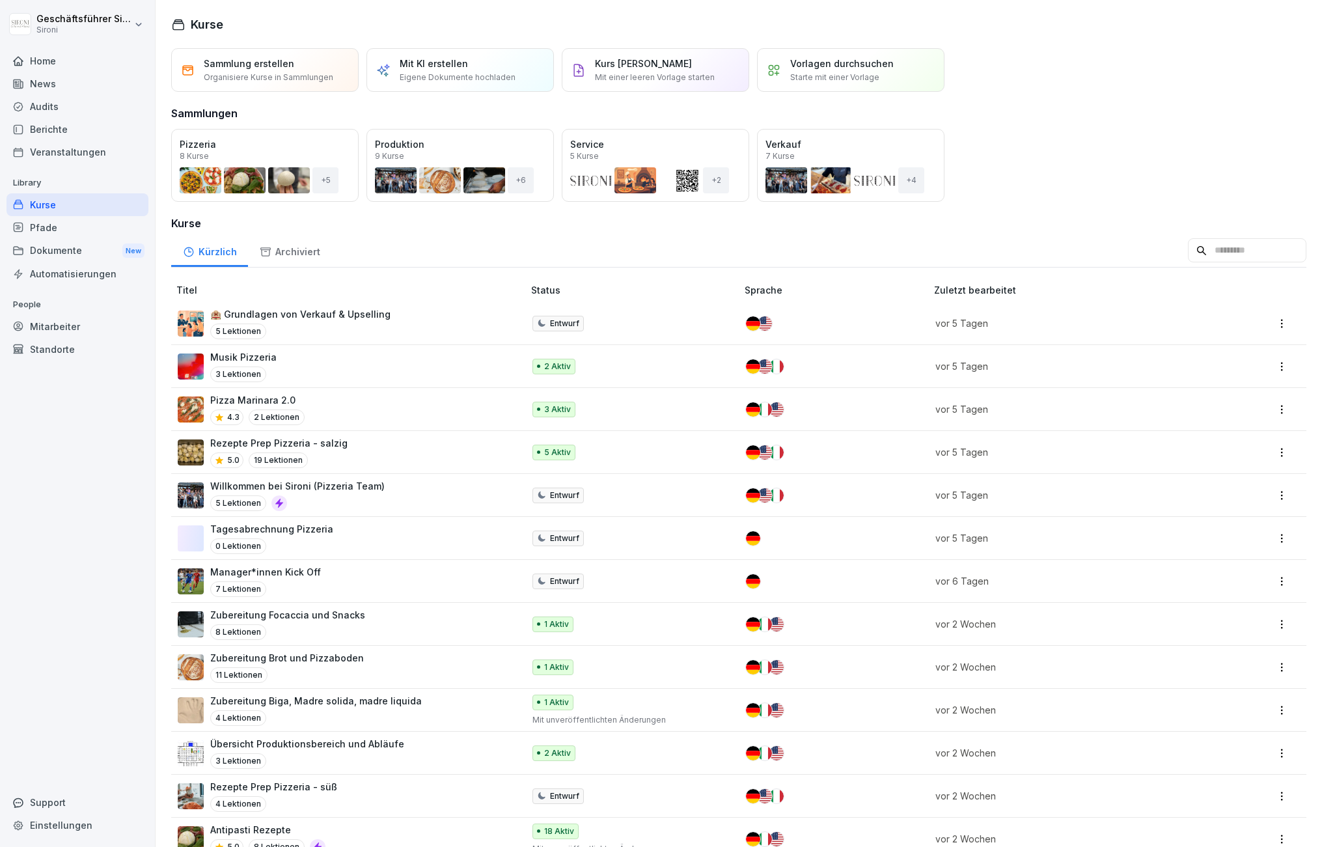
click at [0, 0] on div "Öffnen" at bounding box center [0, 0] width 0 height 0
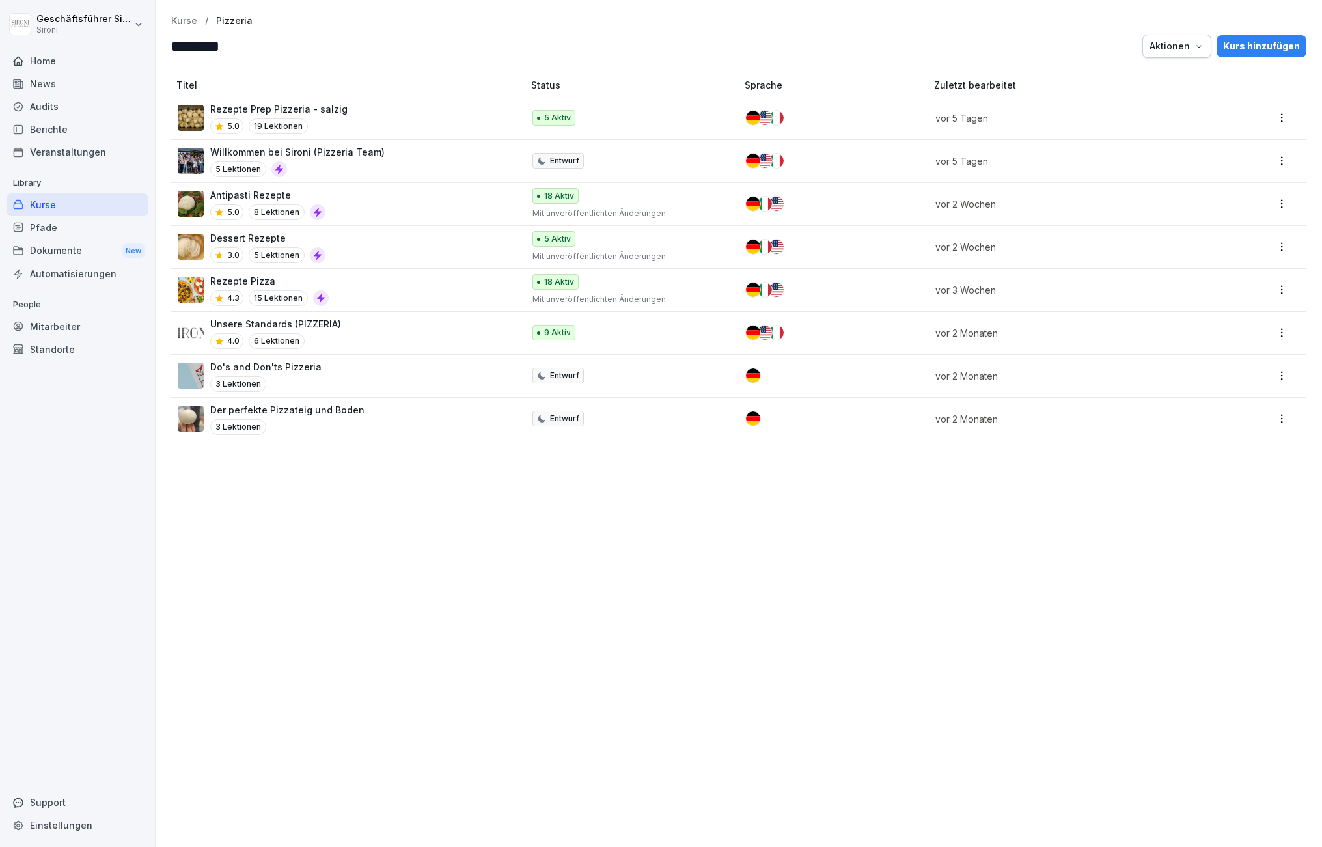
click at [47, 807] on div "Support" at bounding box center [78, 802] width 142 height 23
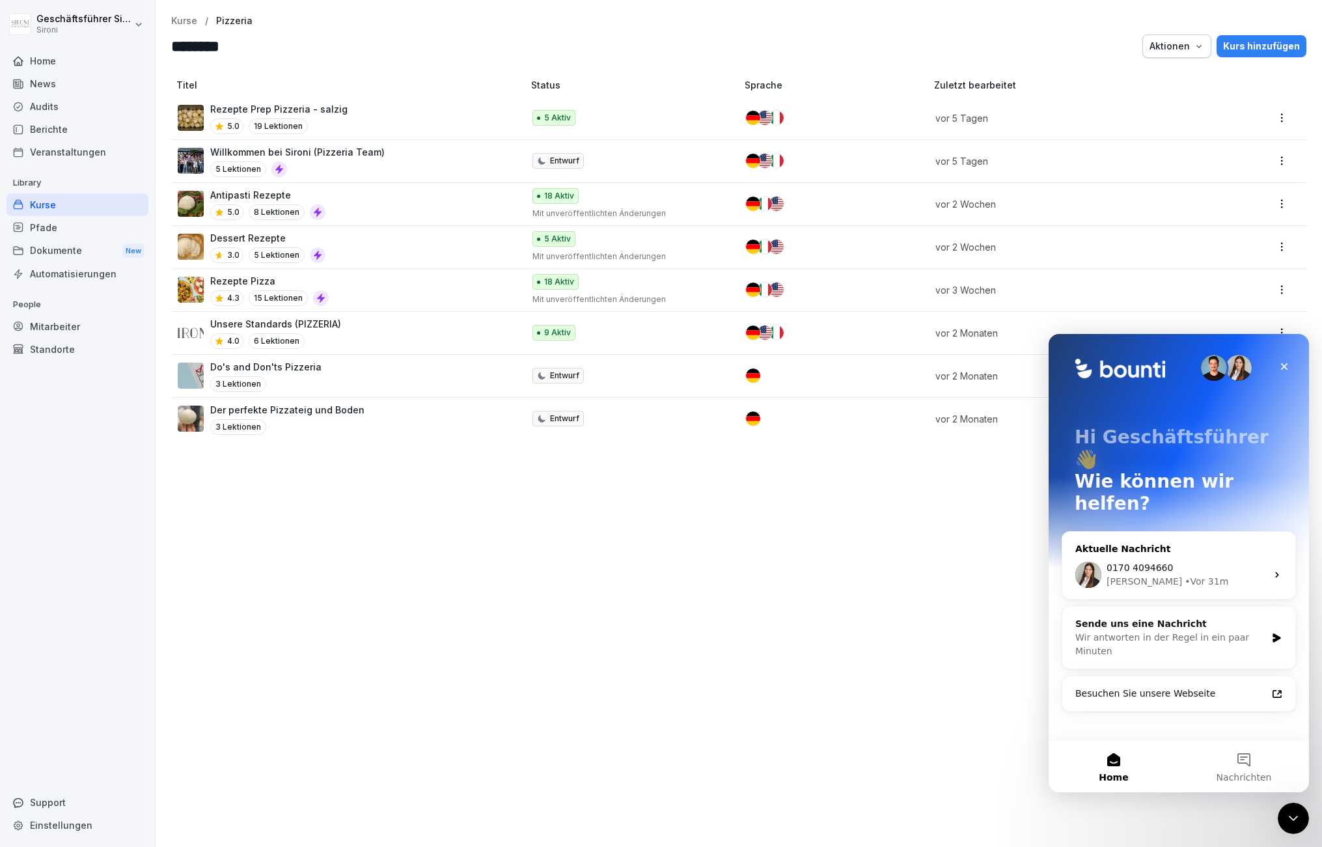
click at [1136, 575] on div "[PERSON_NAME] • Vor 31m" at bounding box center [1187, 582] width 160 height 14
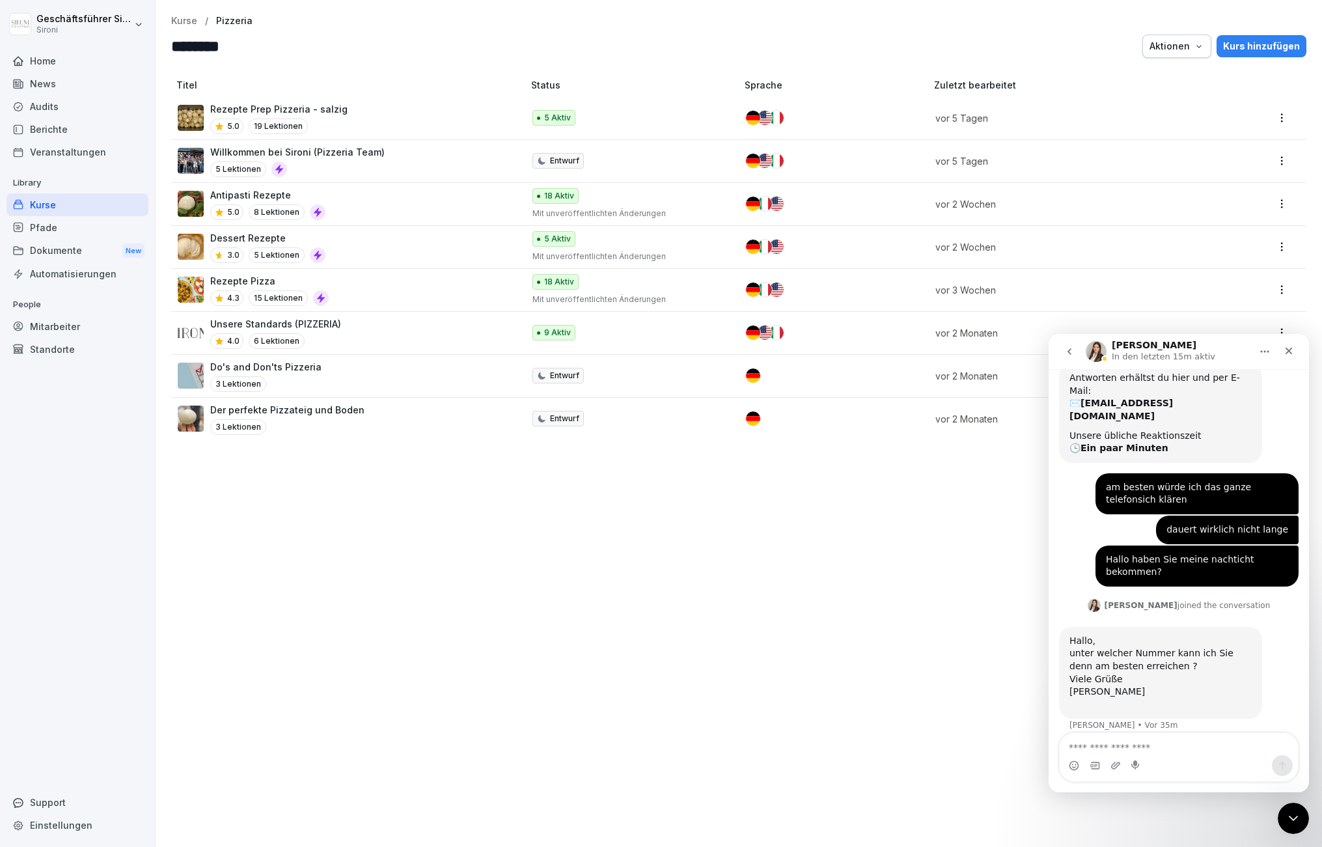
scroll to position [152, 0]
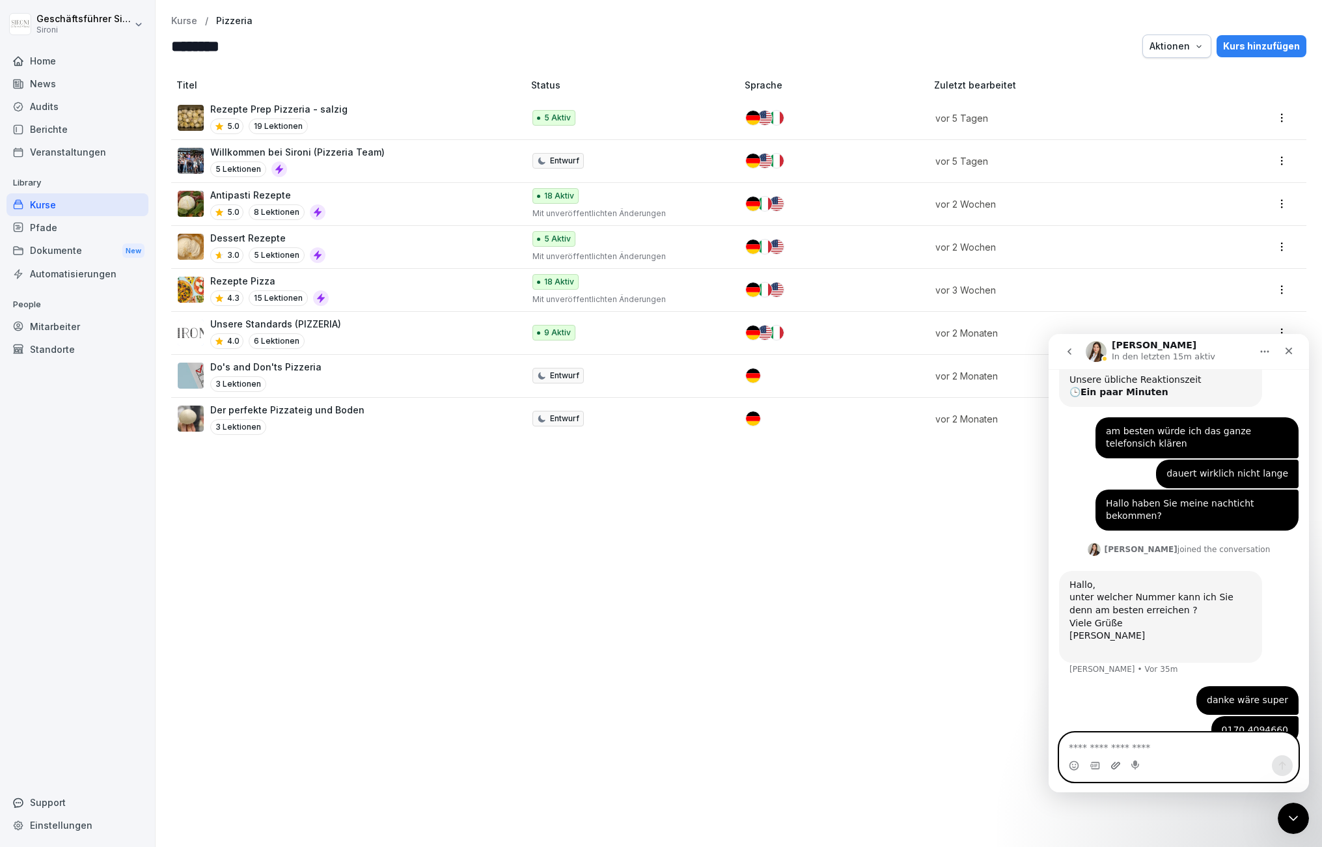
click at [1111, 769] on icon "Anhang hochladen" at bounding box center [1116, 766] width 10 height 10
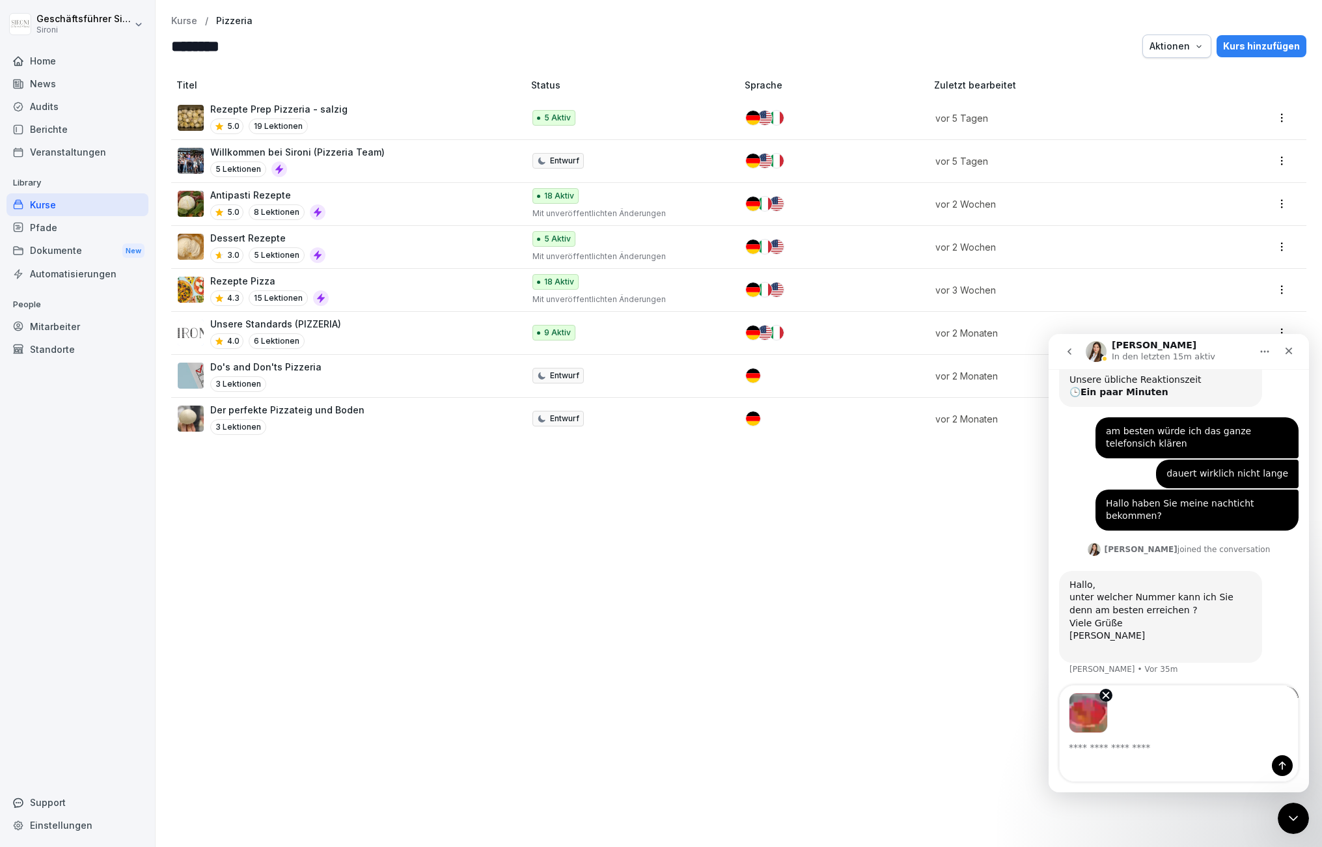
scroll to position [200, 0]
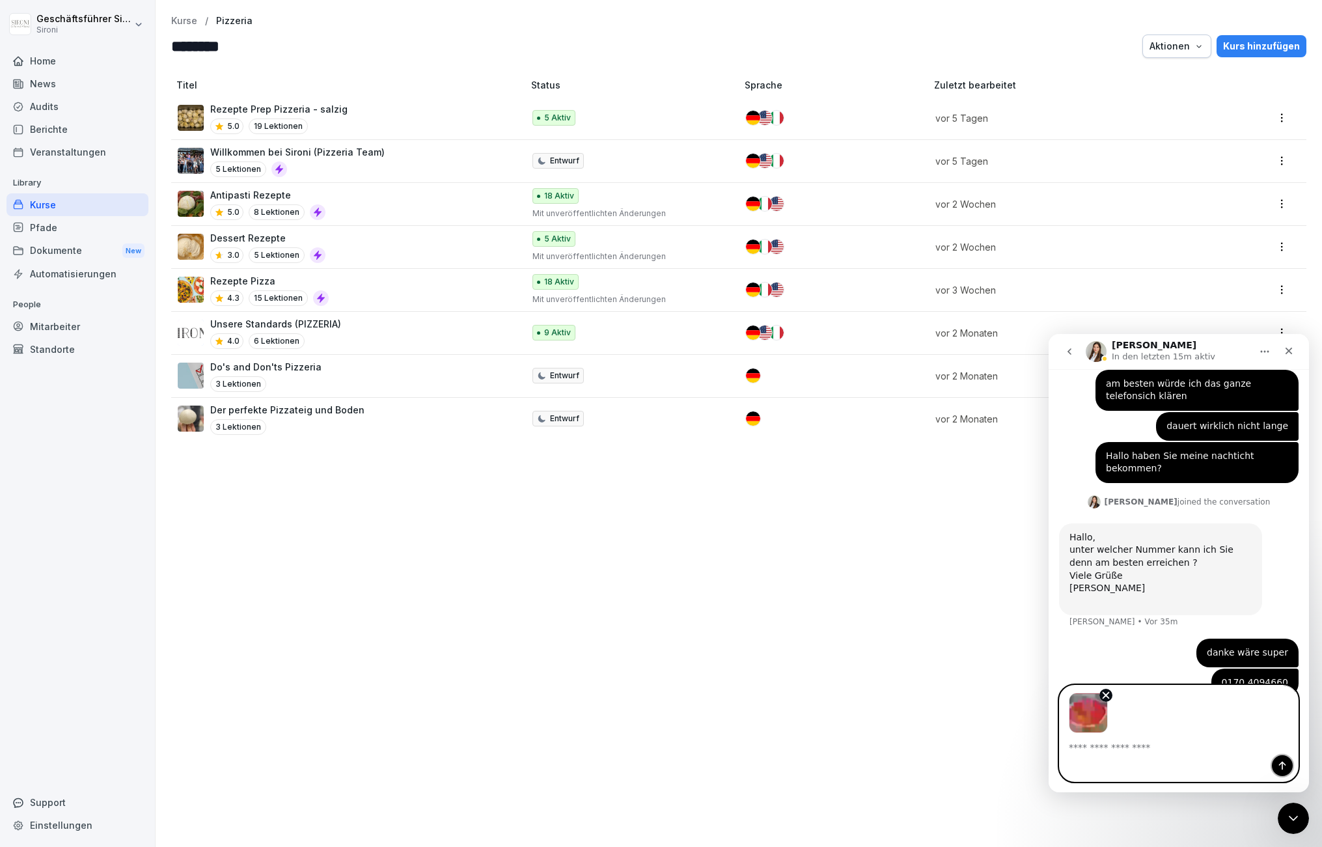
click at [1281, 766] on icon "Sende eine Nachricht…" at bounding box center [1283, 766] width 10 height 10
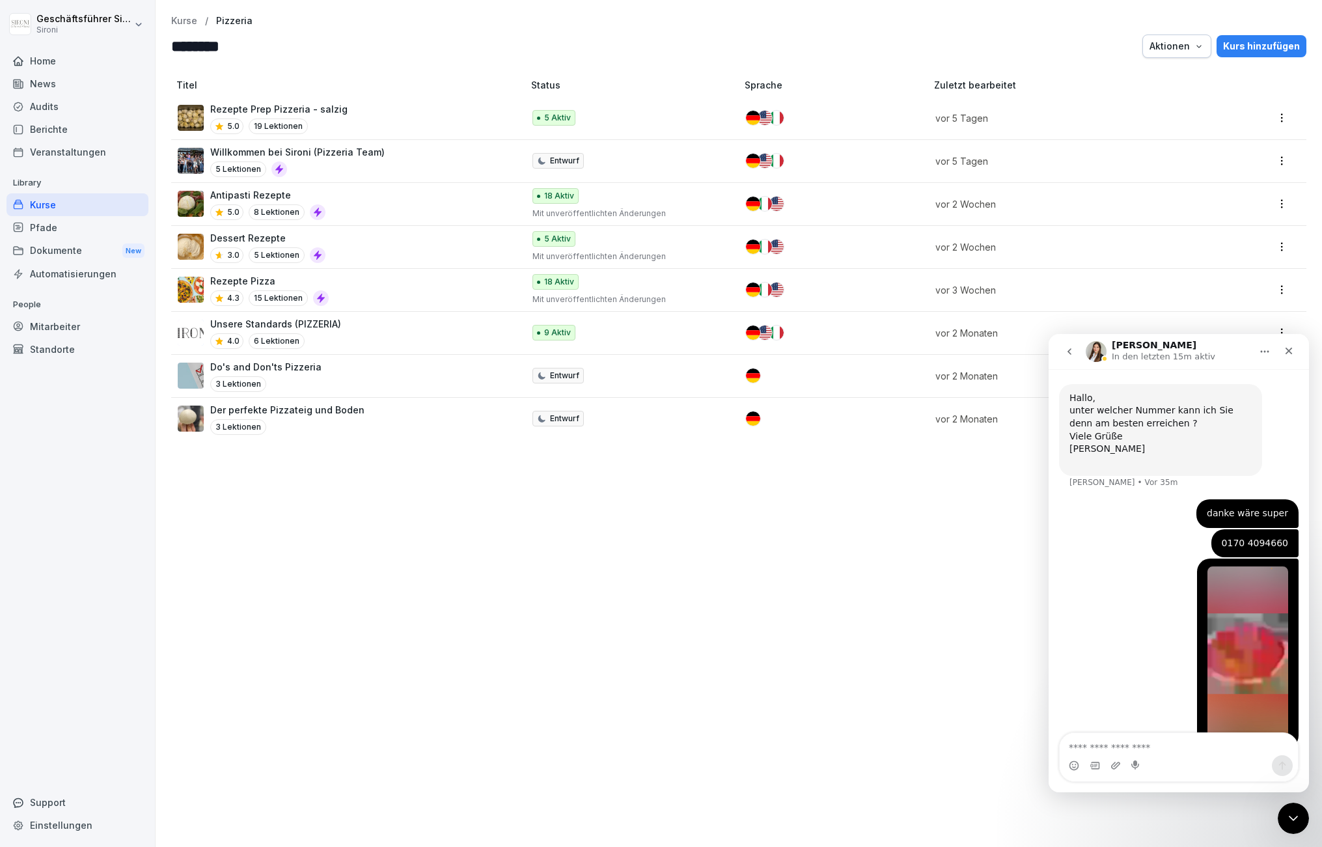
scroll to position [344, 0]
click at [1096, 352] on img "Intercom Messenger" at bounding box center [1096, 351] width 21 height 21
click at [1124, 348] on h1 "[PERSON_NAME]" at bounding box center [1154, 346] width 85 height 10
click at [1067, 353] on icon "go back" at bounding box center [1070, 351] width 10 height 10
